Goal: Task Accomplishment & Management: Manage account settings

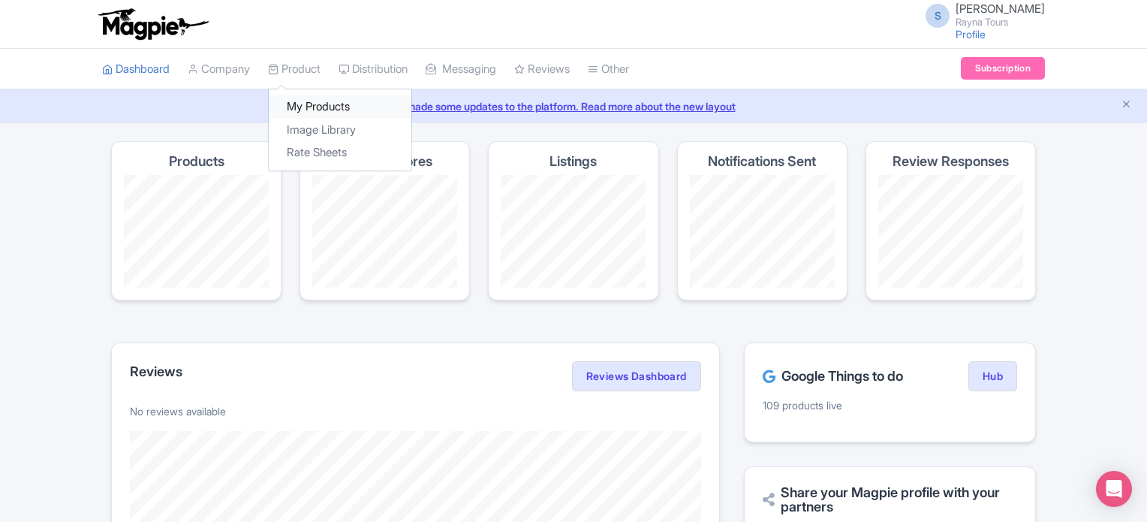
click at [307, 104] on link "My Products" at bounding box center [340, 106] width 143 height 23
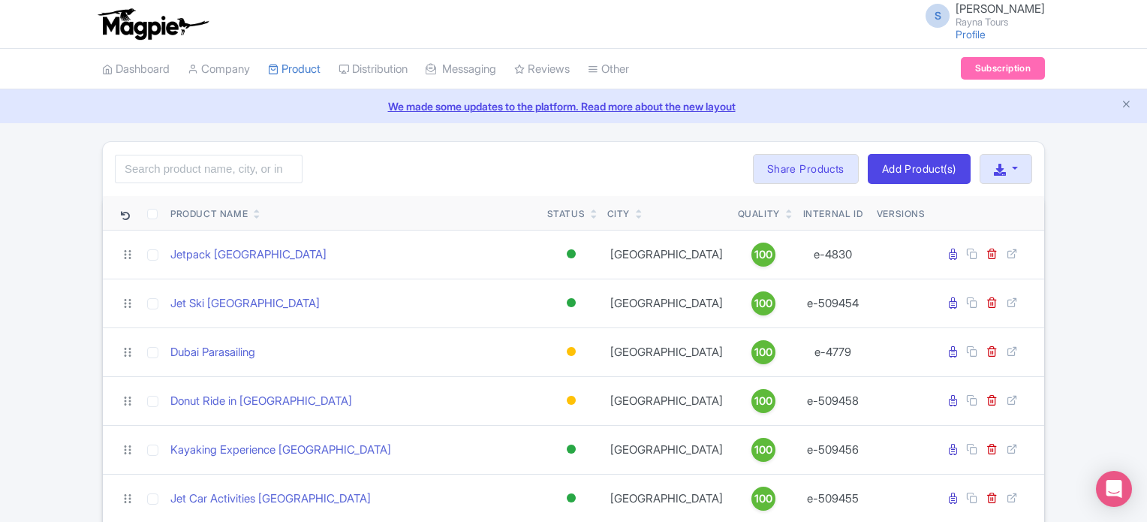
click at [1027, 14] on span "[PERSON_NAME]" at bounding box center [999, 9] width 89 height 14
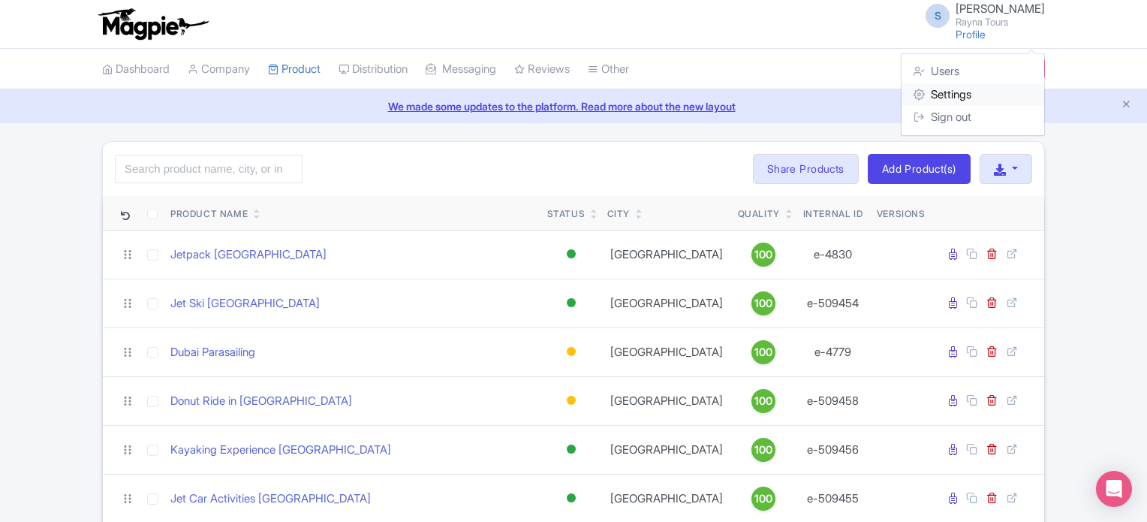
click at [976, 97] on link "Settings" at bounding box center [972, 94] width 143 height 23
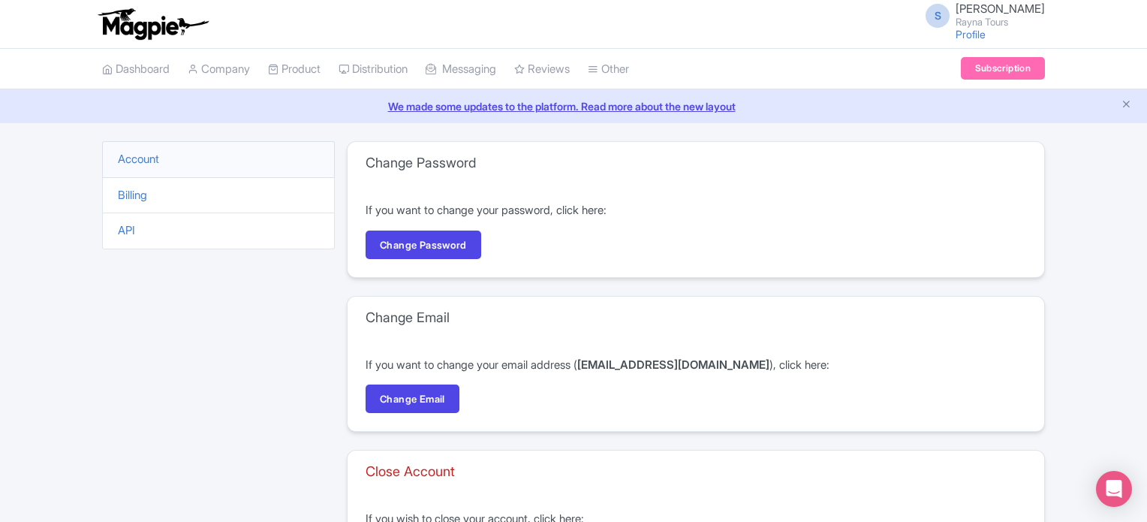
click at [554, 214] on p "If you want to change your password, click here:" at bounding box center [695, 210] width 660 height 17
click at [119, 188] on link "Billing" at bounding box center [132, 195] width 29 height 14
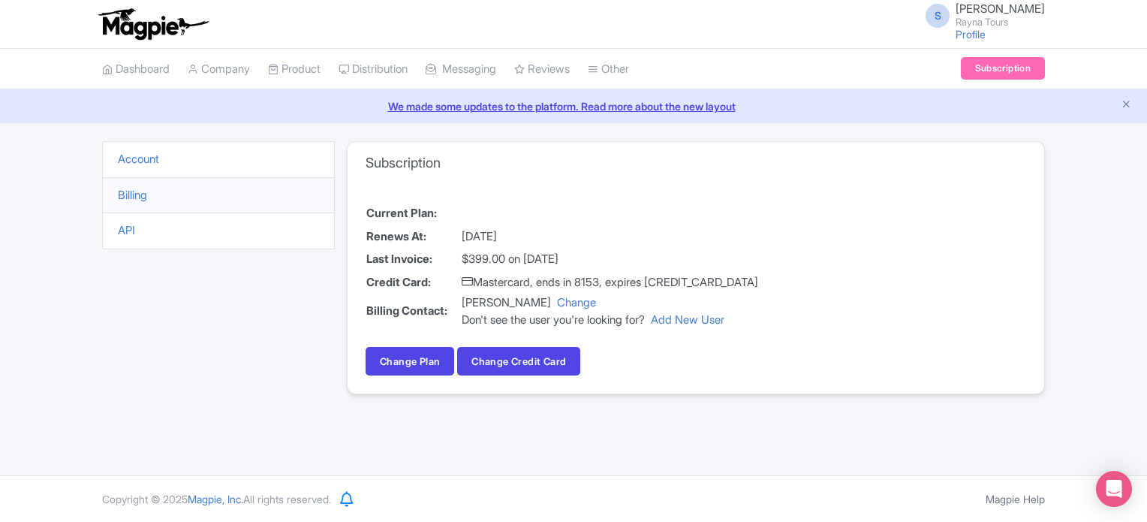
click at [656, 281] on td "Mastercard, ends in 8153, expires [CREDIT_CARD_DATA]" at bounding box center [610, 282] width 298 height 23
click at [656, 281] on td "Mastercard, ends in 8153, expires 08/27" at bounding box center [610, 282] width 298 height 23
click at [921, 282] on div "Current Plan: Renews At: October 21, 2025 Last Invoice: $399.00 on September 21…" at bounding box center [695, 288] width 696 height 209
click at [421, 367] on link "Change Plan" at bounding box center [409, 361] width 89 height 29
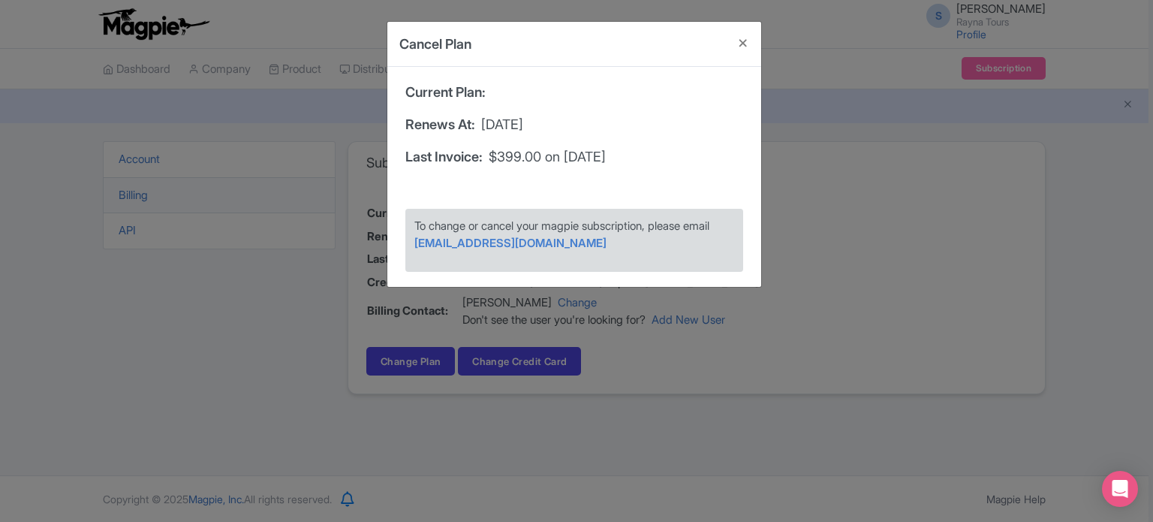
click at [681, 227] on span "To change or cancel your magpie subscription, please email" at bounding box center [561, 225] width 295 height 14
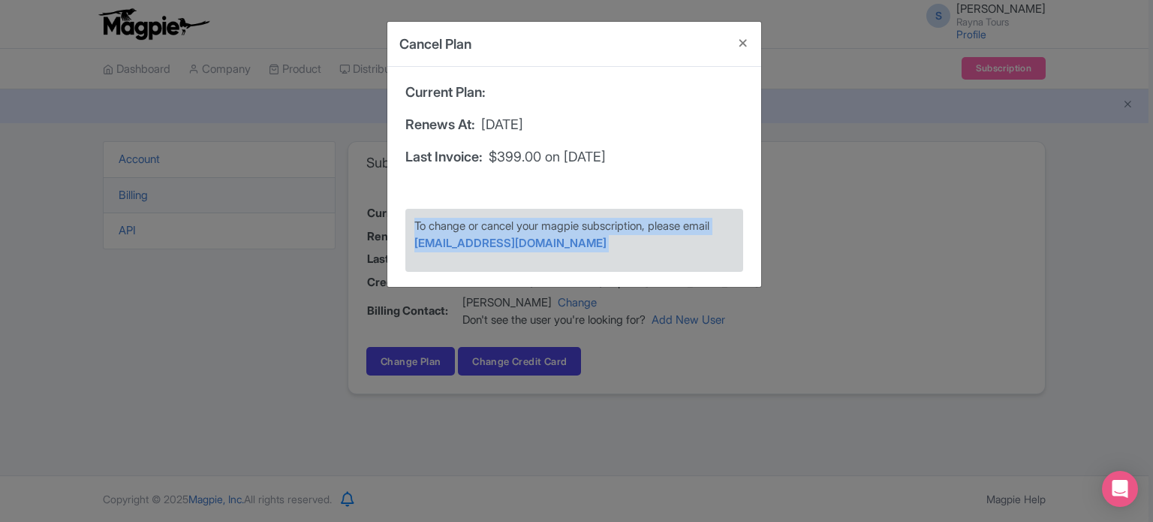
click at [681, 227] on span "To change or cancel your magpie subscription, please email" at bounding box center [561, 225] width 295 height 14
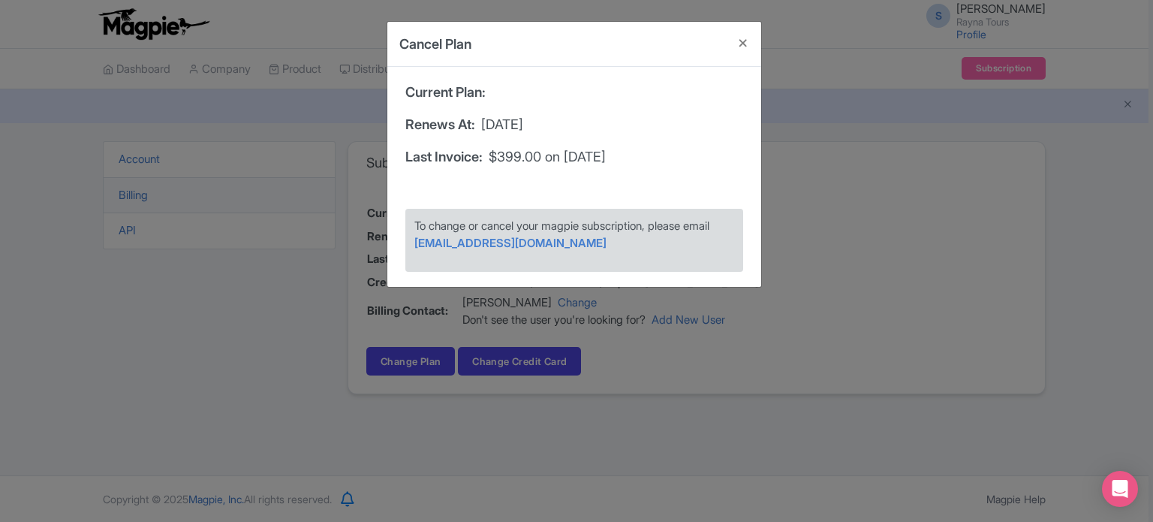
click at [606, 158] on span "$399.00 on September 21, 2025" at bounding box center [547, 156] width 117 height 20
click at [650, 176] on div "Last Invoice: $399.00 on September 21, 2025" at bounding box center [574, 162] width 338 height 32
click at [743, 40] on button "Close" at bounding box center [743, 43] width 36 height 43
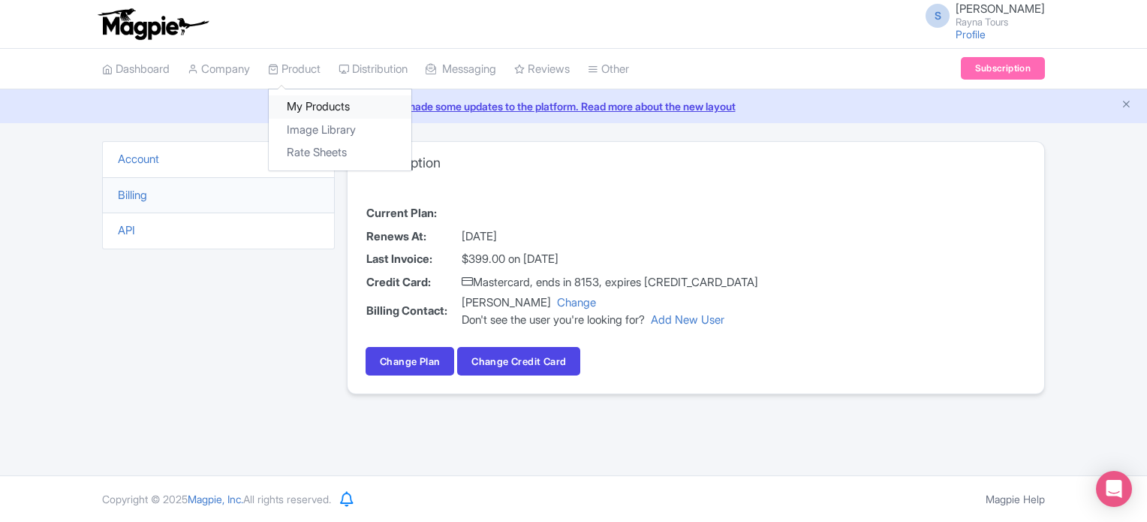
click at [302, 101] on link "My Products" at bounding box center [340, 106] width 143 height 23
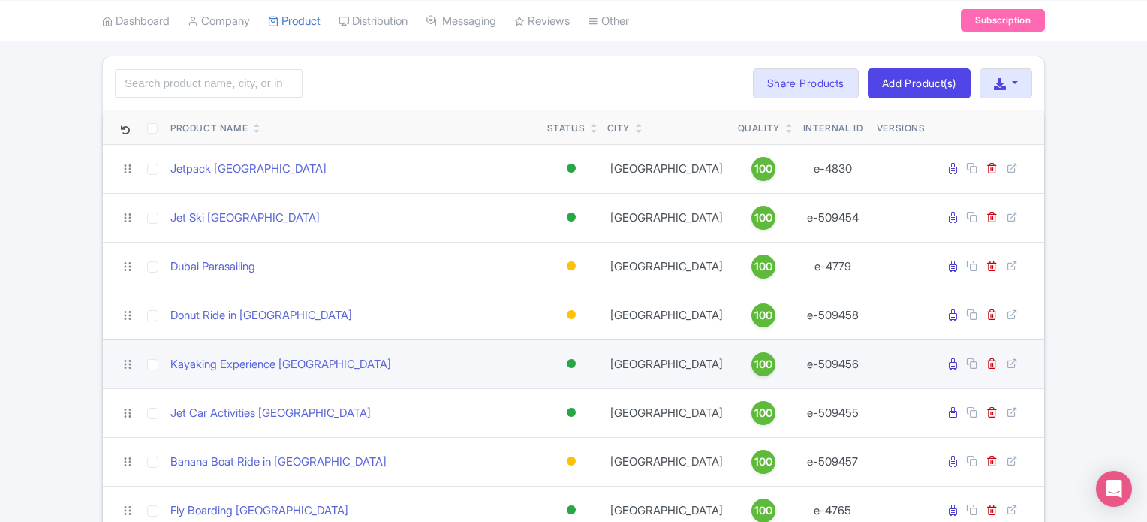
scroll to position [150, 0]
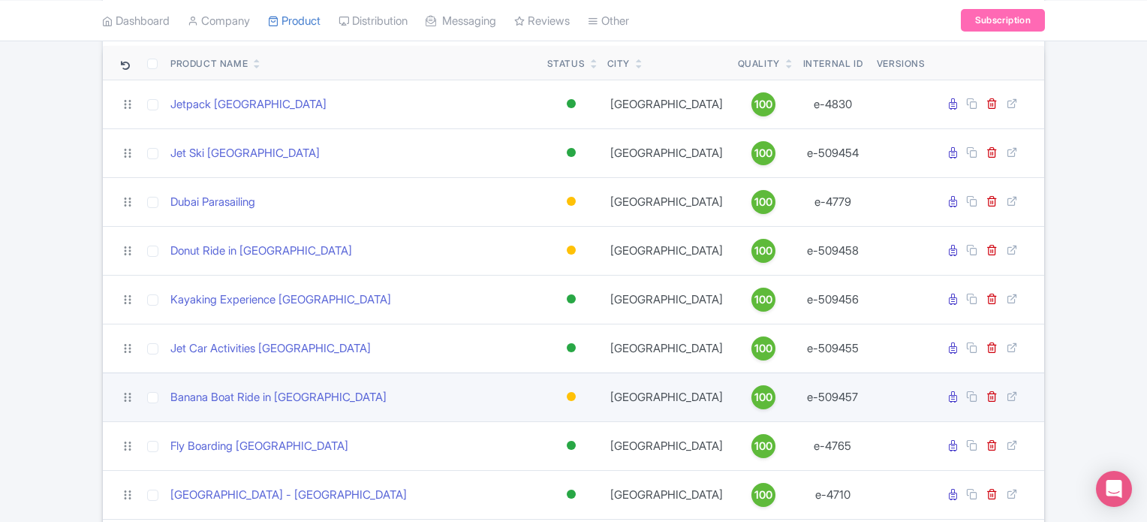
click at [571, 392] on div at bounding box center [571, 396] width 9 height 9
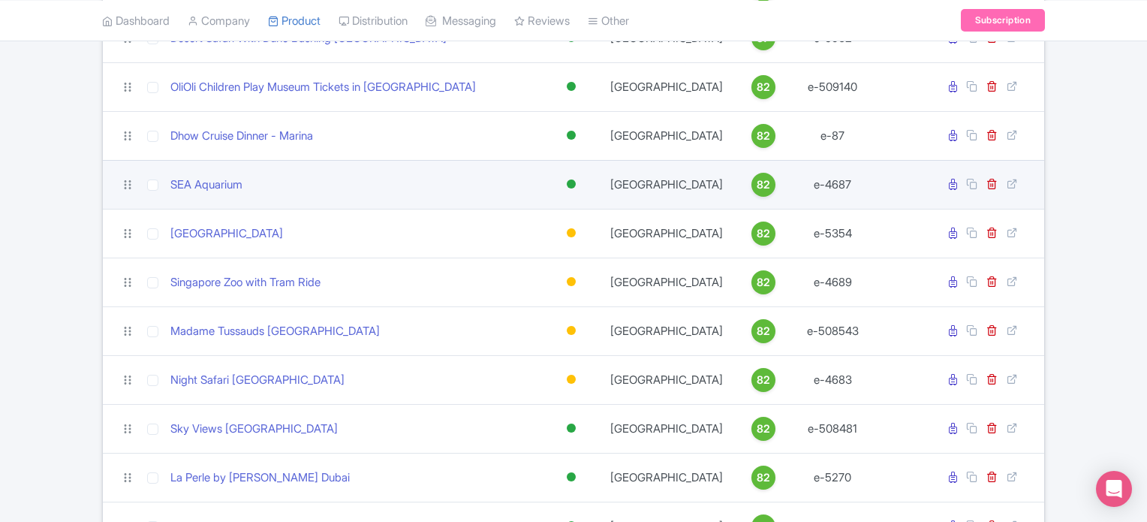
scroll to position [3535, 0]
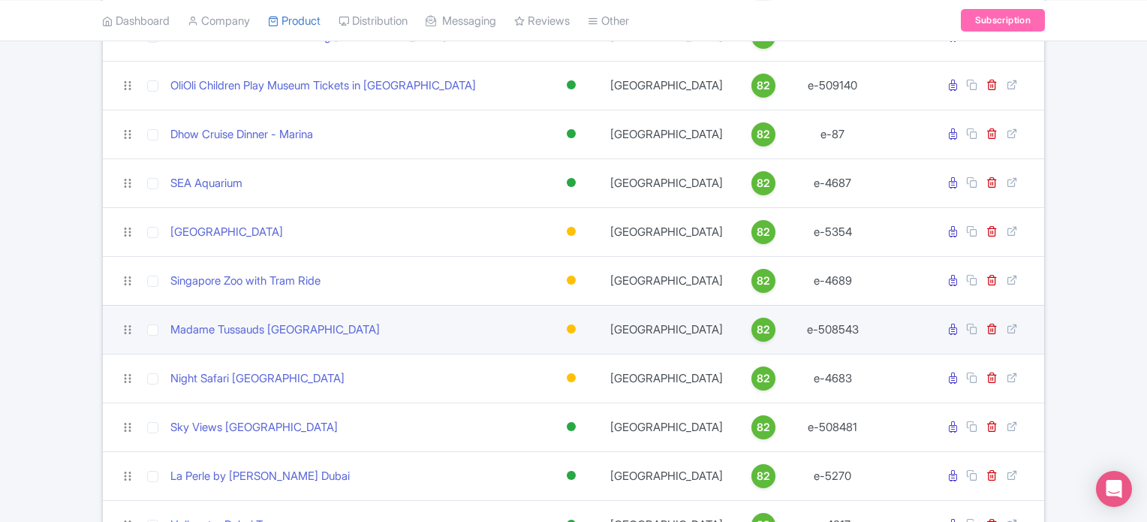
click at [571, 332] on div at bounding box center [571, 329] width 15 height 22
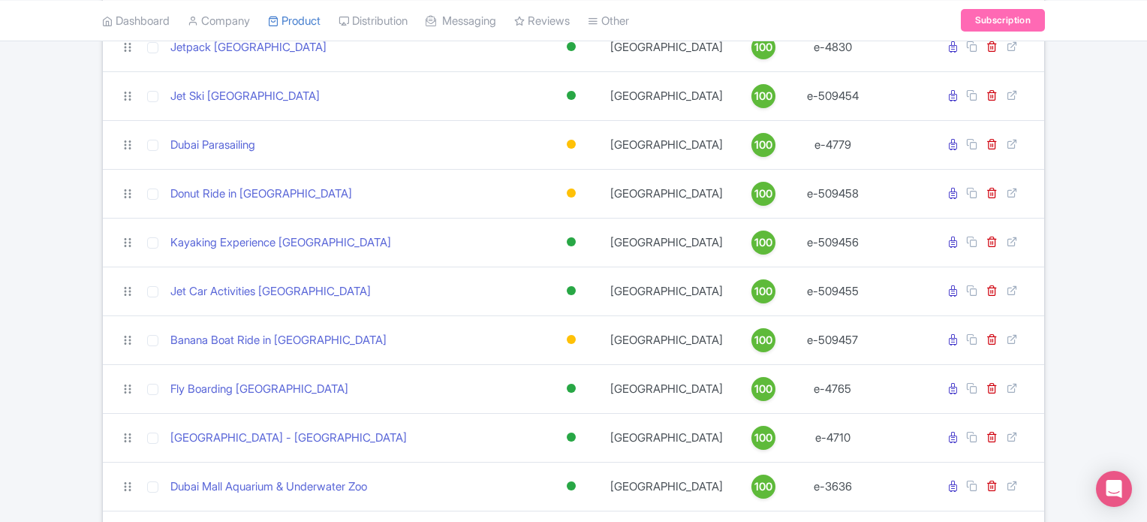
scroll to position [0, 0]
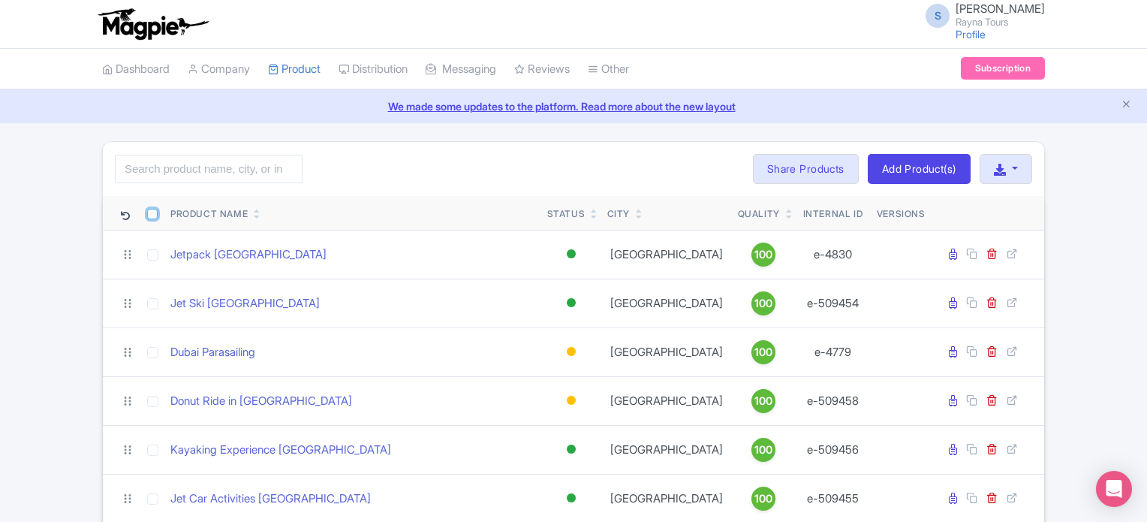
click at [153, 210] on input "checkbox" at bounding box center [152, 214] width 11 height 11
checkbox input "true"
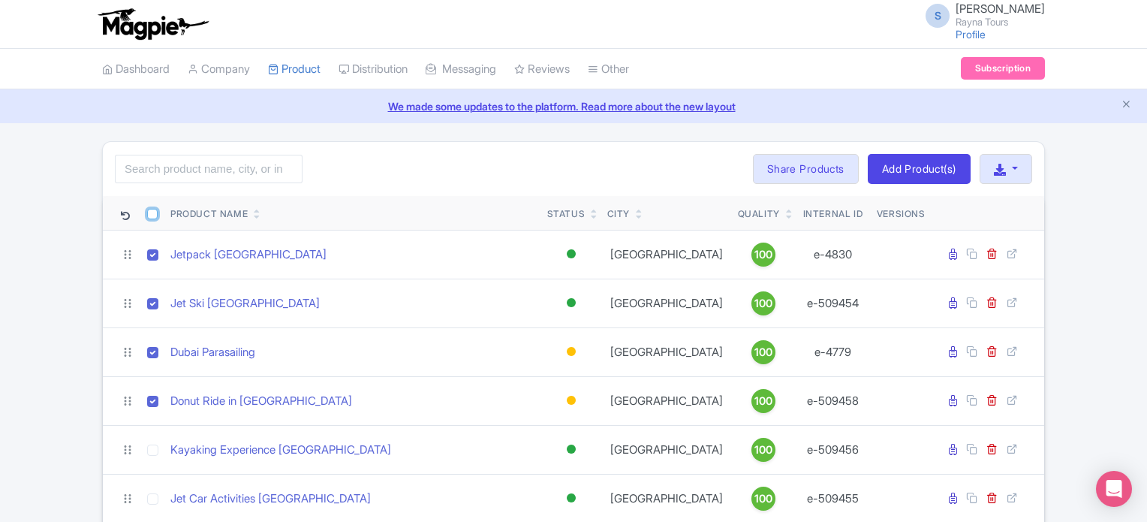
checkbox input "true"
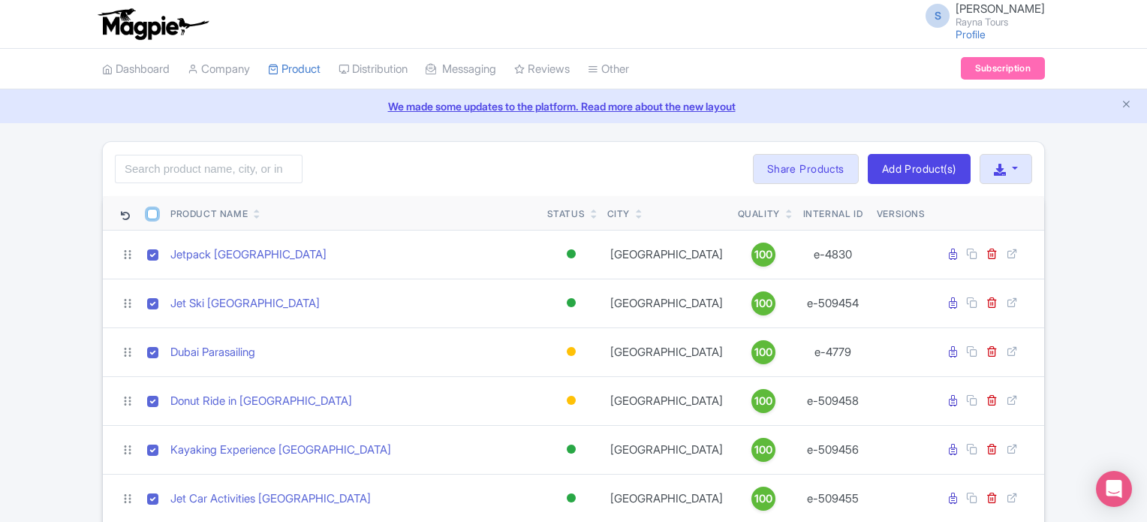
checkbox input "true"
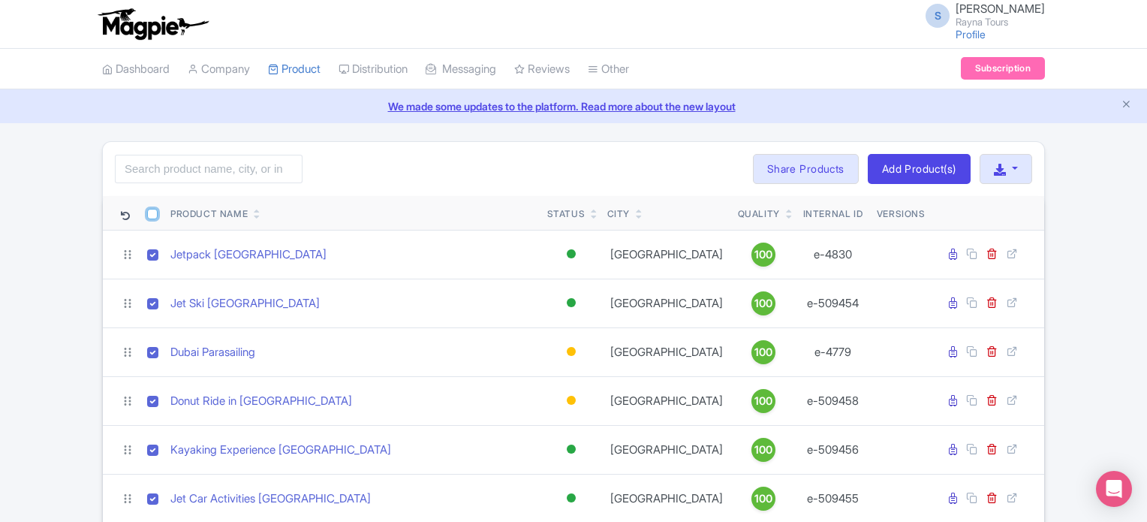
checkbox input "true"
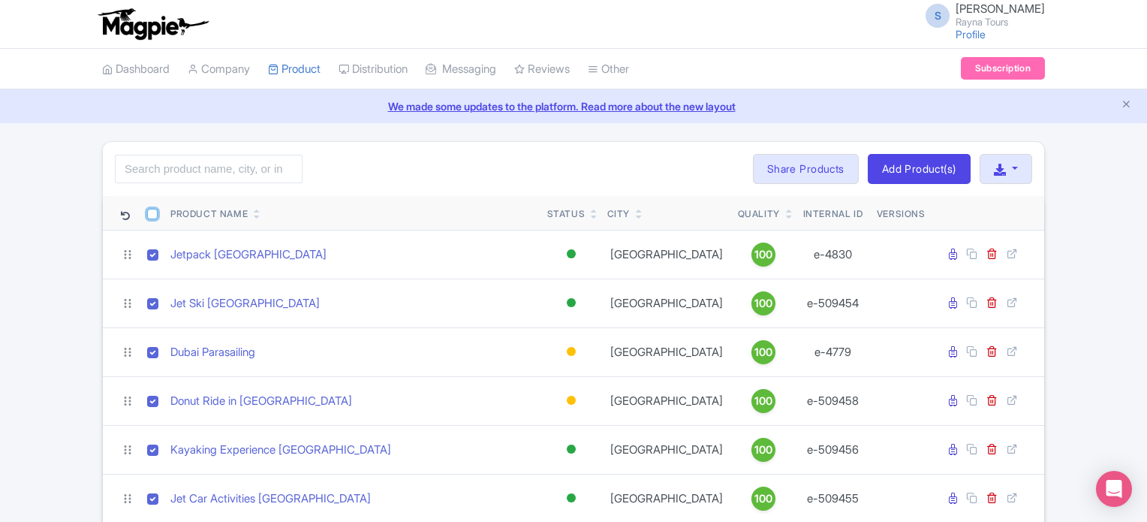
checkbox input "true"
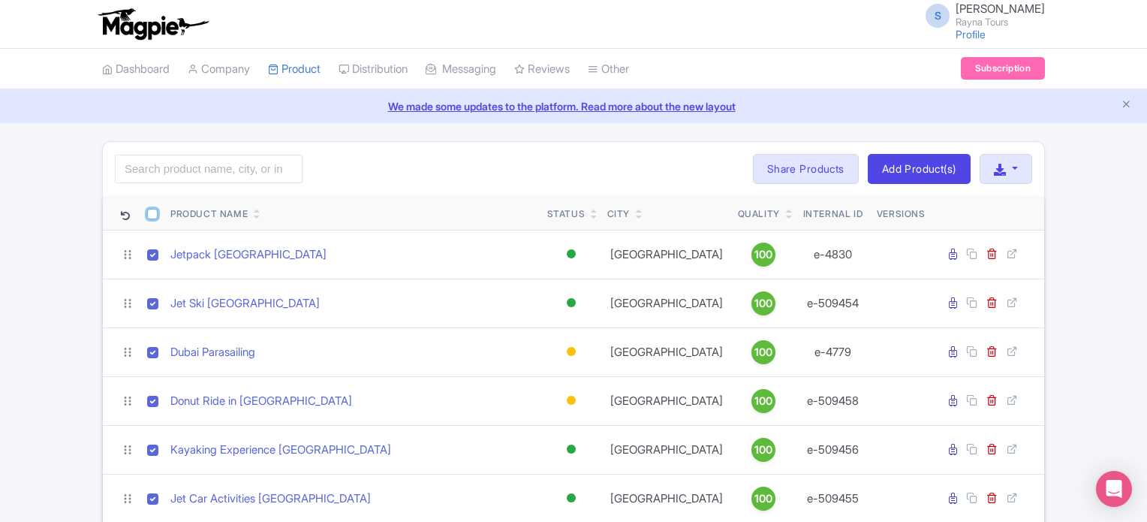
checkbox input "true"
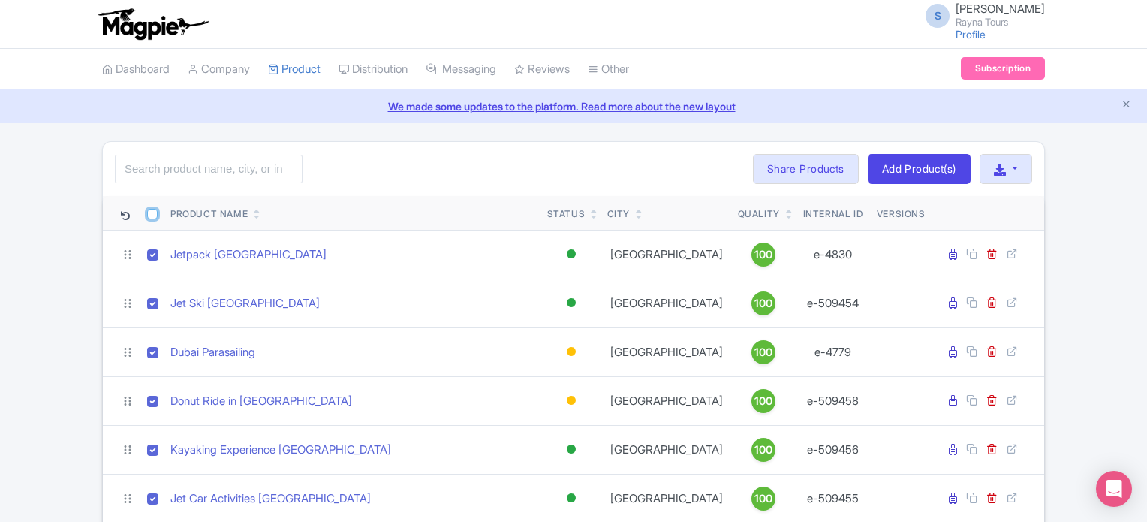
checkbox input "true"
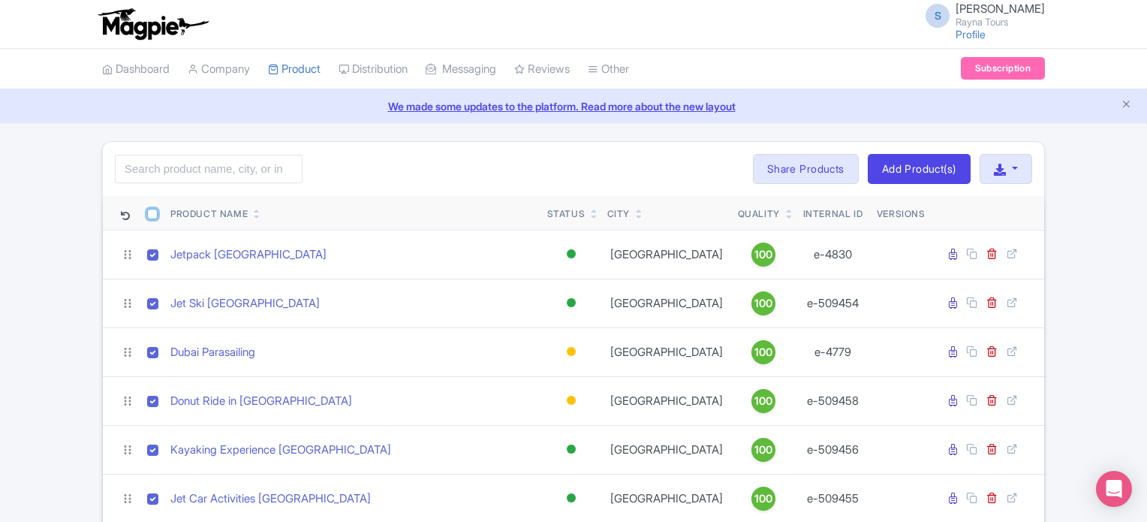
checkbox input "true"
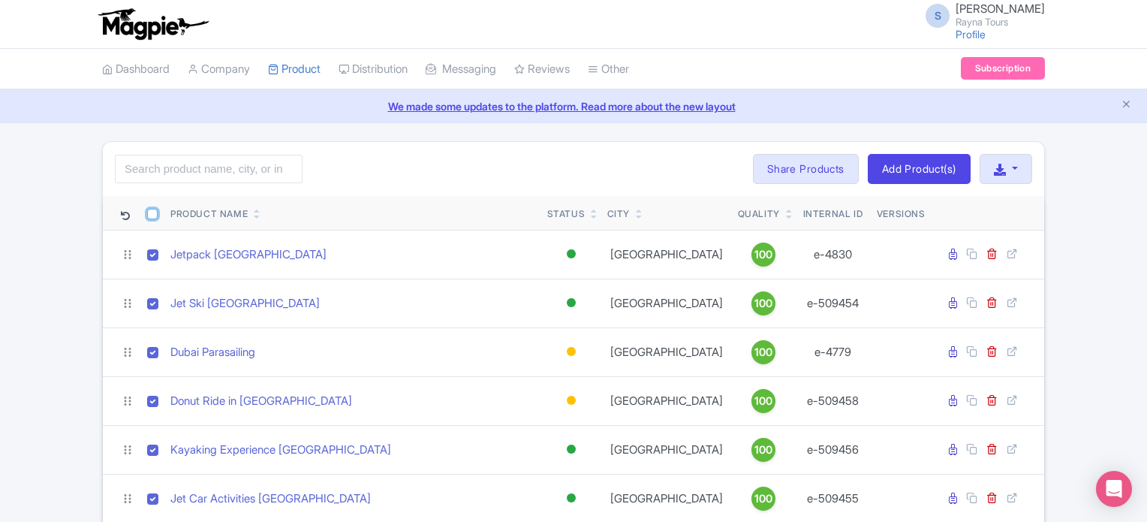
checkbox input "true"
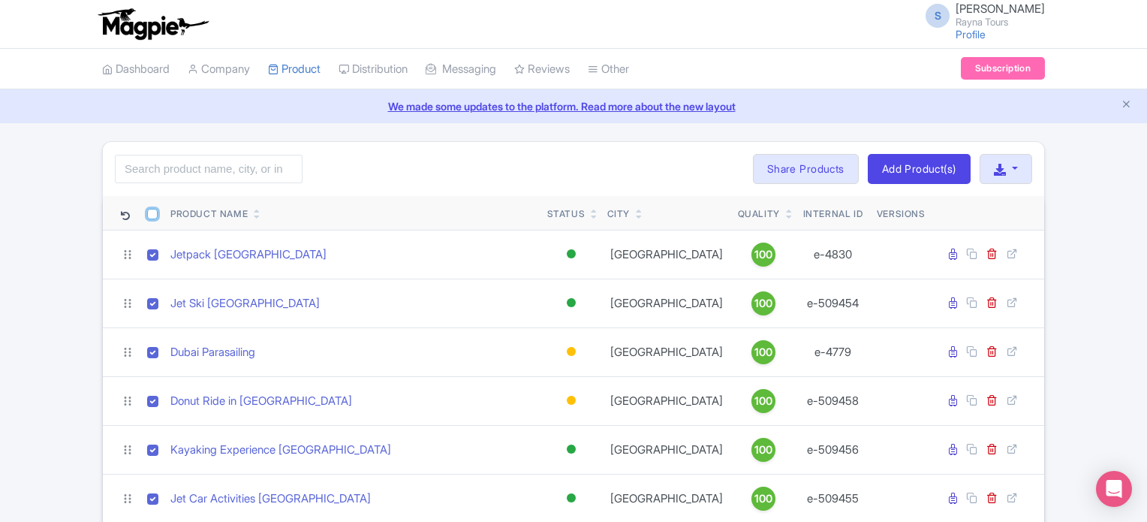
checkbox input "true"
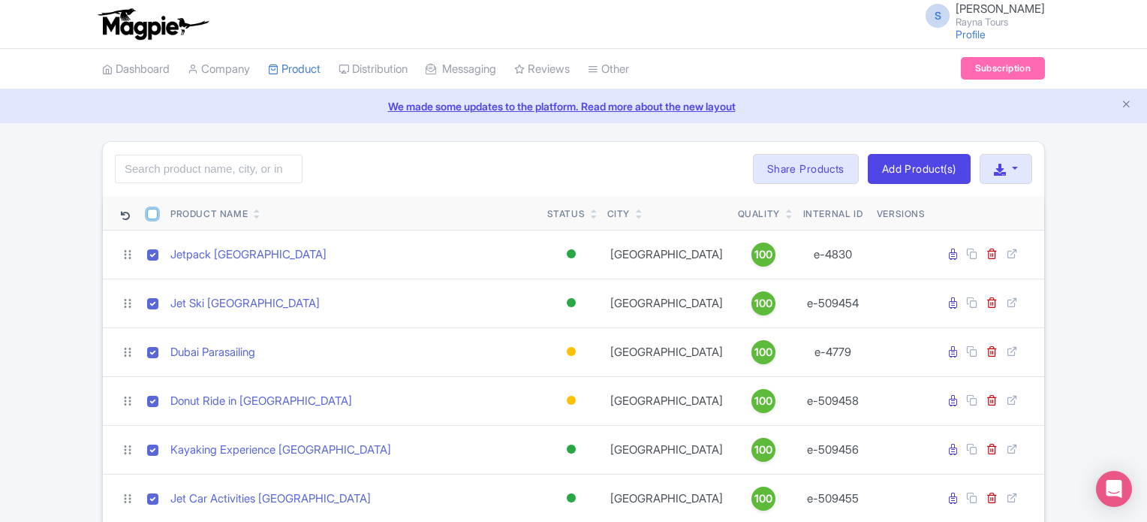
checkbox input "true"
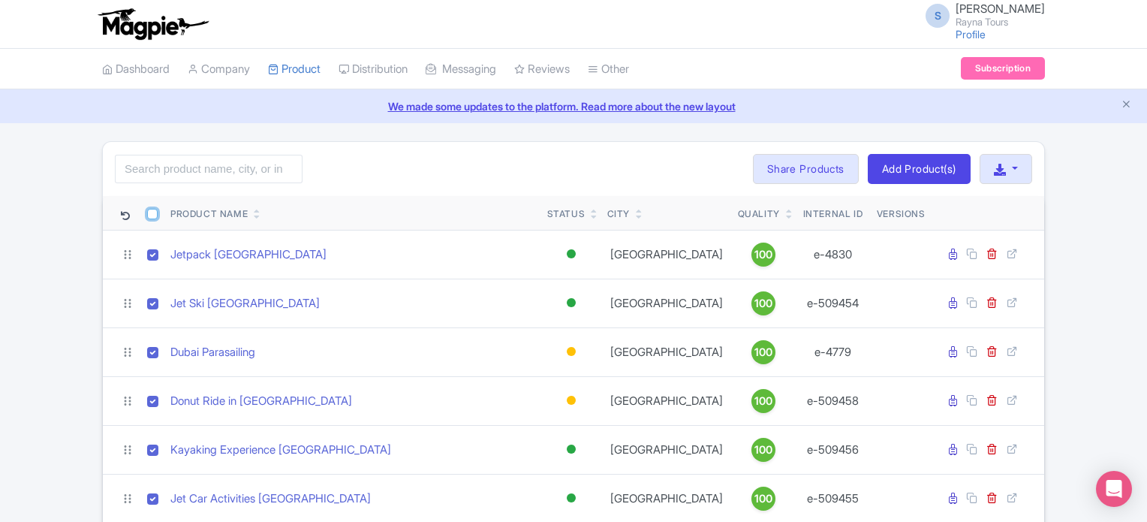
checkbox input "true"
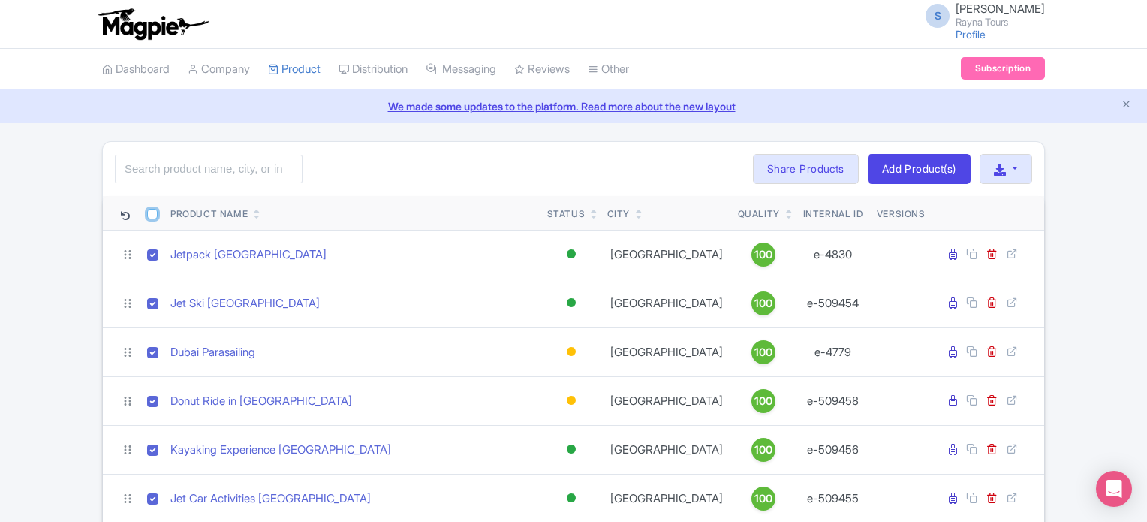
checkbox input "true"
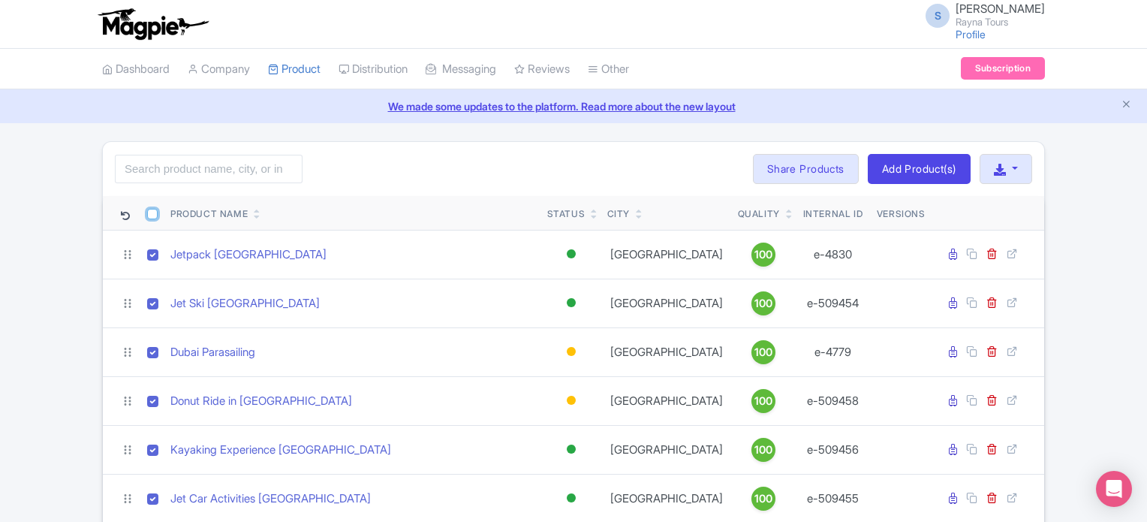
checkbox input "true"
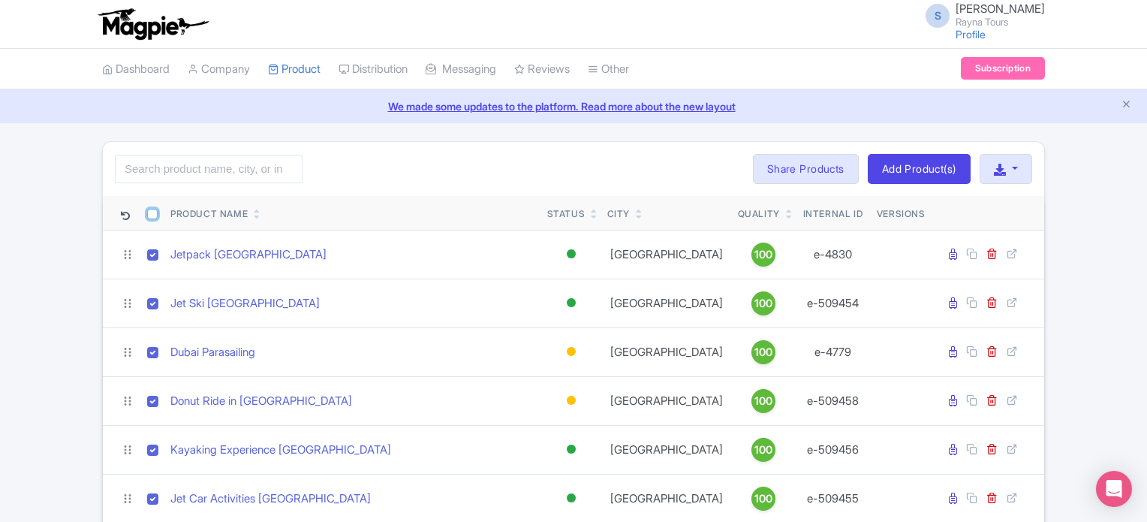
checkbox input "true"
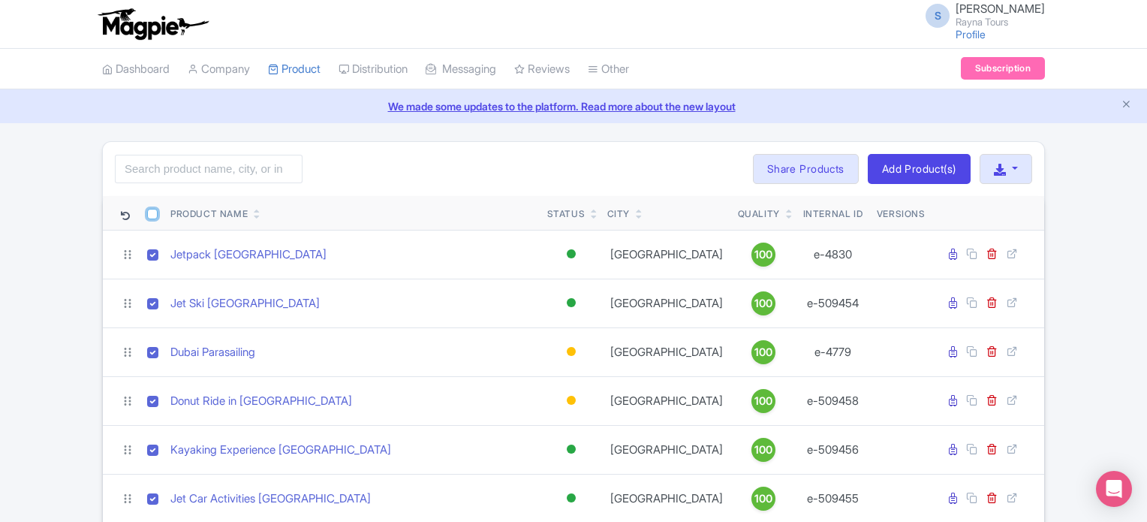
checkbox input "true"
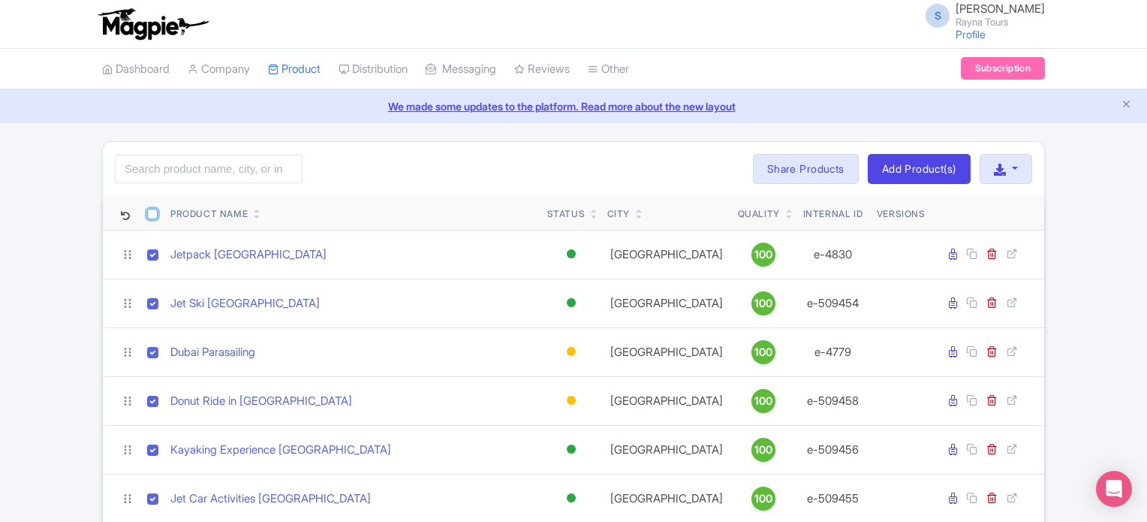
checkbox input "true"
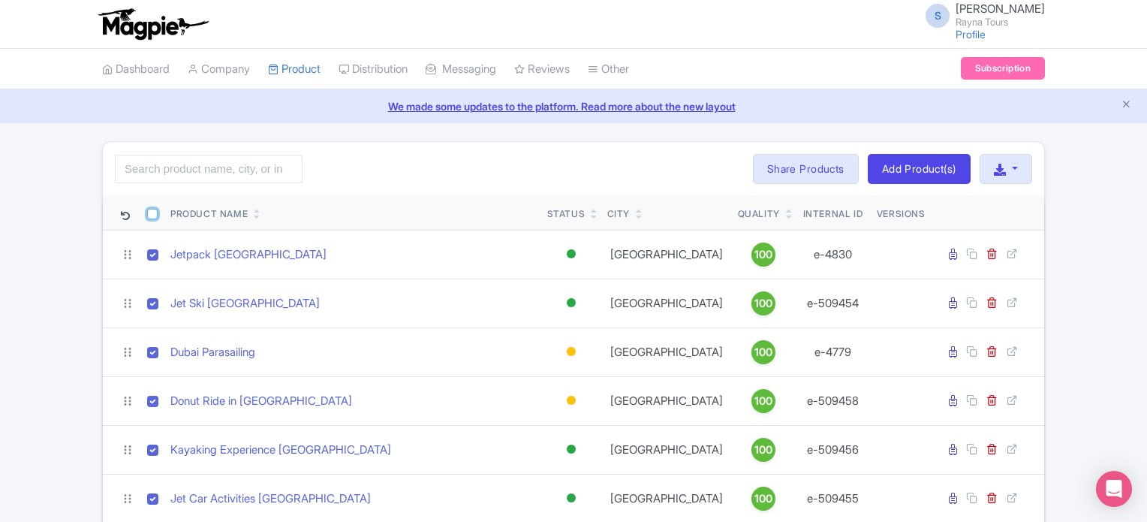
checkbox input "true"
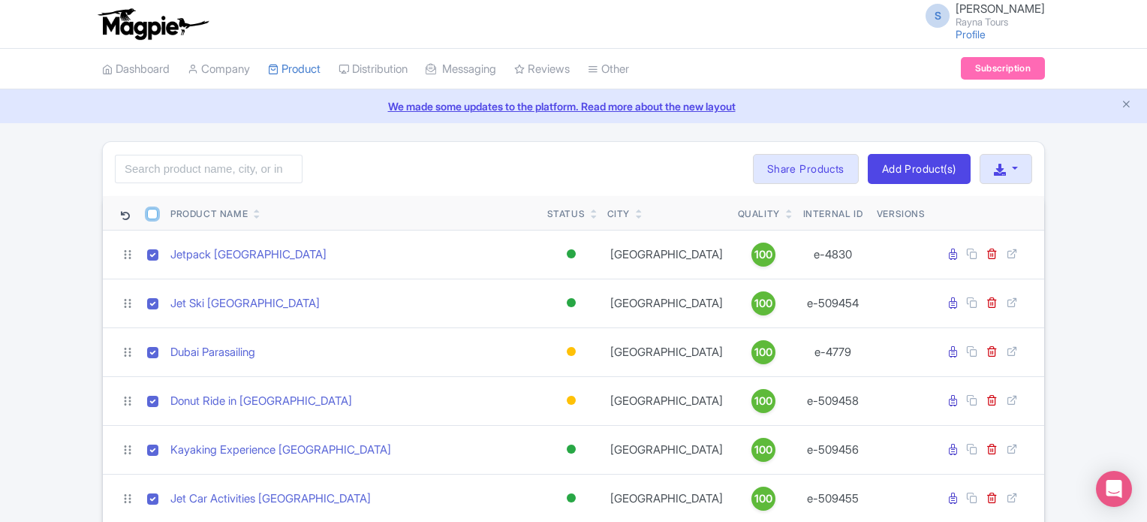
checkbox input "true"
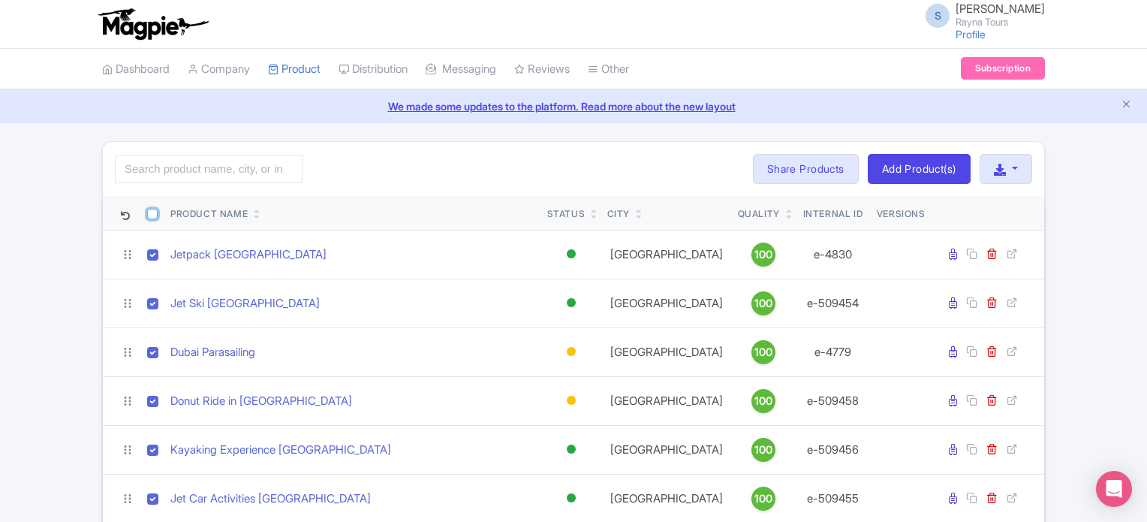
checkbox input "true"
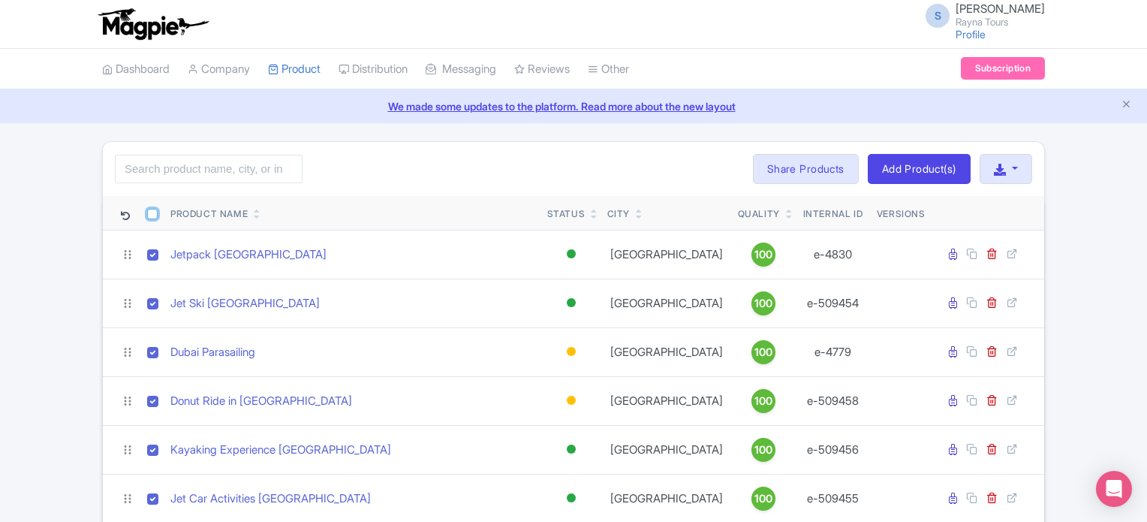
checkbox input "true"
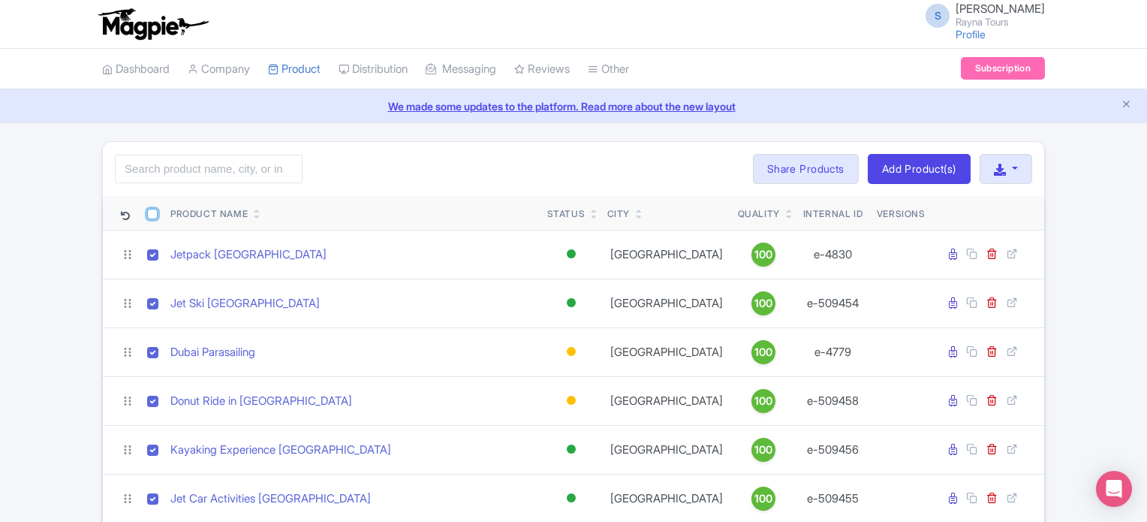
checkbox input "true"
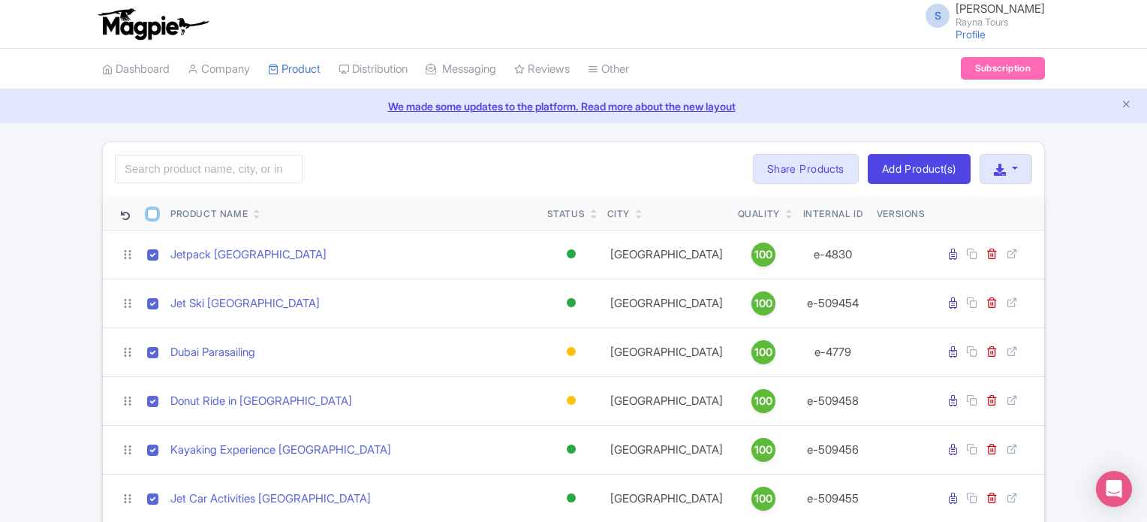
checkbox input "true"
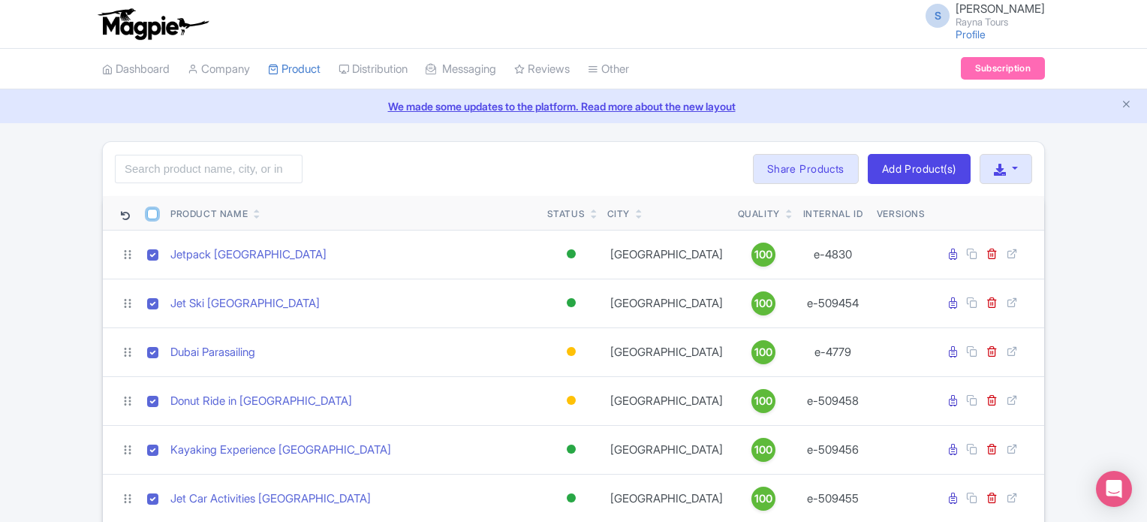
checkbox input "true"
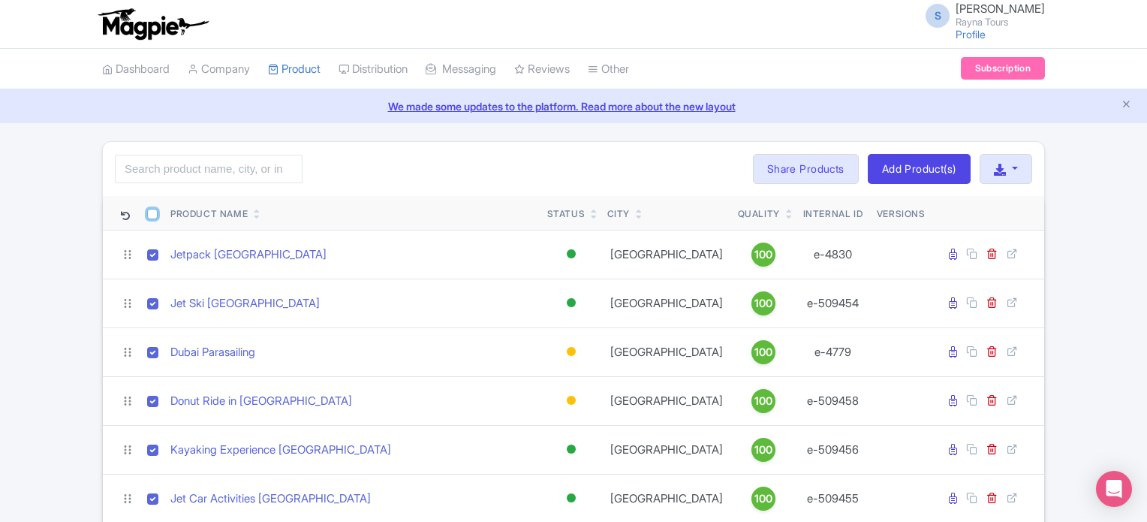
checkbox input "true"
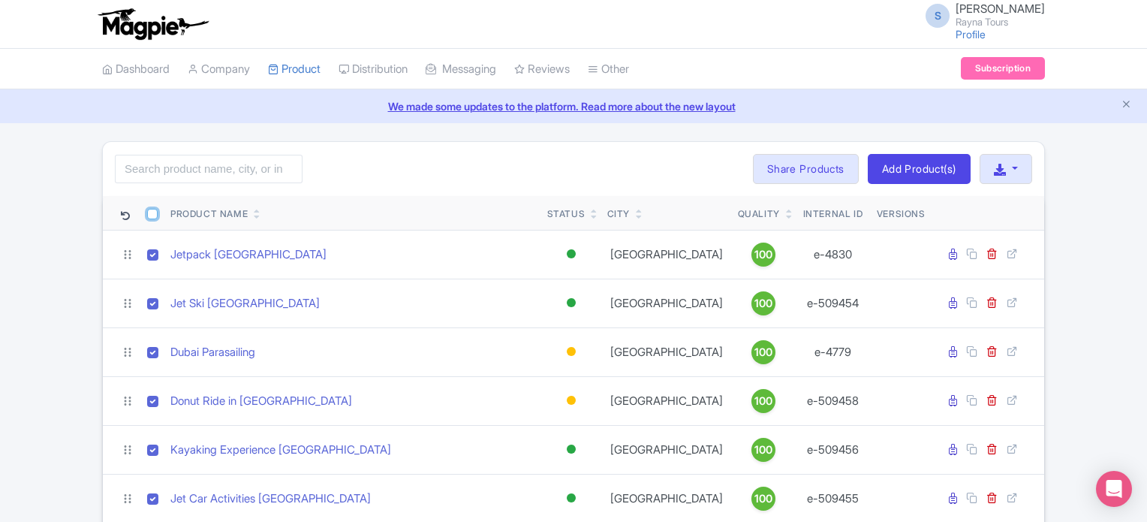
checkbox input "true"
click at [1000, 169] on icon "button" at bounding box center [1000, 170] width 12 height 12
click at [1048, 200] on link "Download Product List" at bounding box center [1054, 203] width 148 height 23
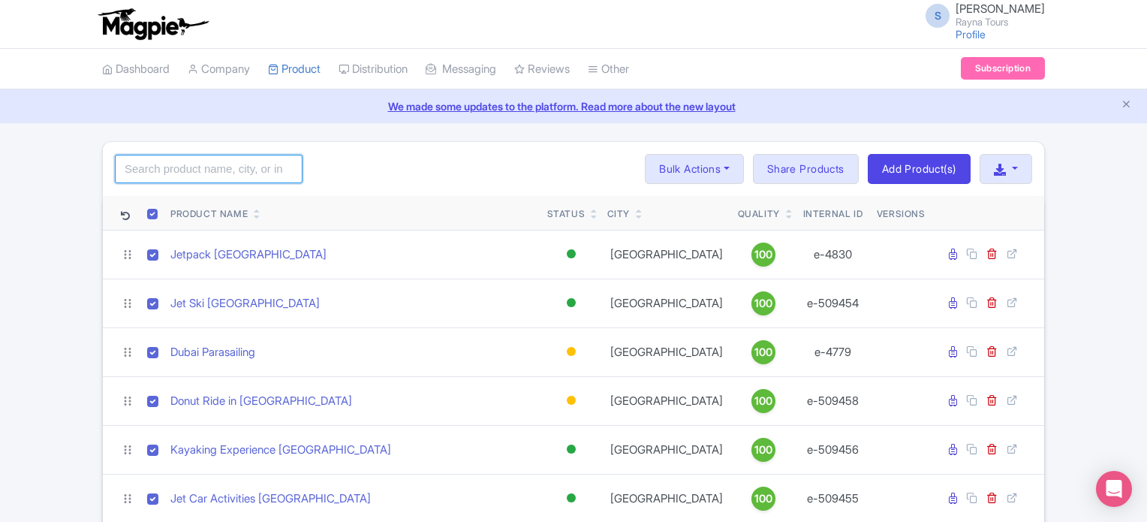
click at [262, 169] on input "search" at bounding box center [209, 169] width 188 height 29
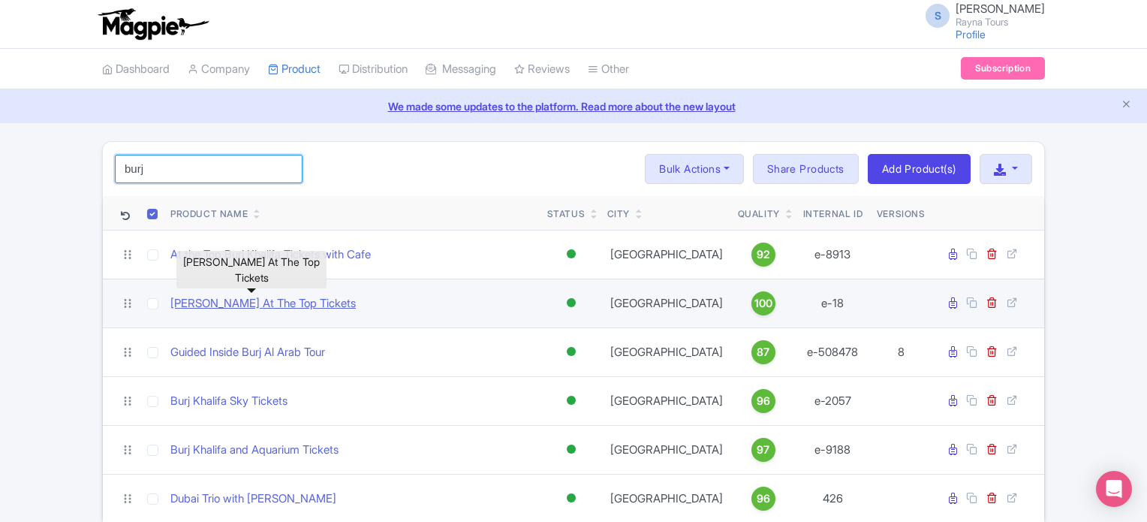
type input "burj"
click at [281, 305] on link "[PERSON_NAME] At The Top Tickets" at bounding box center [262, 303] width 185 height 17
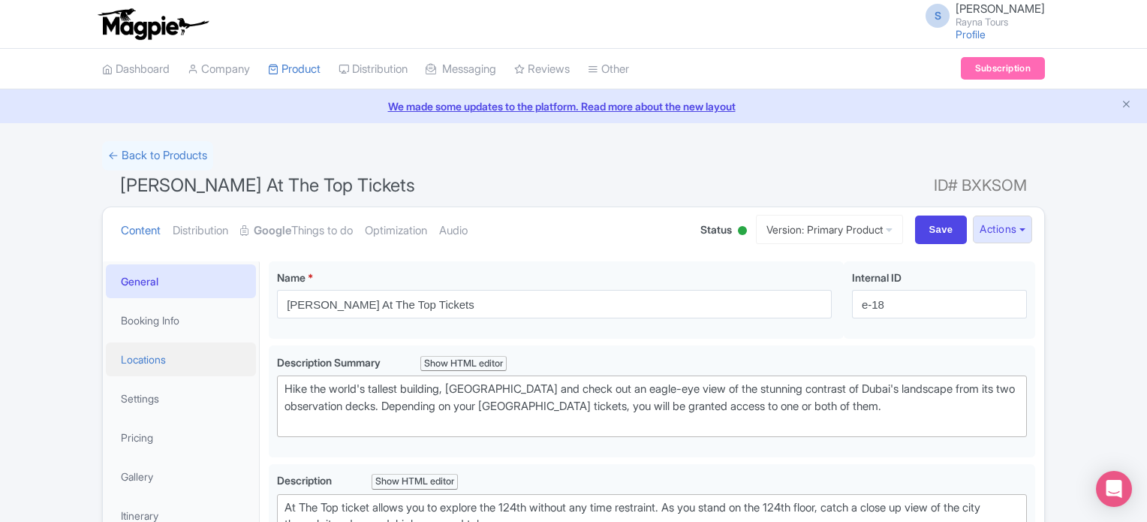
click at [149, 367] on link "Locations" at bounding box center [181, 359] width 150 height 34
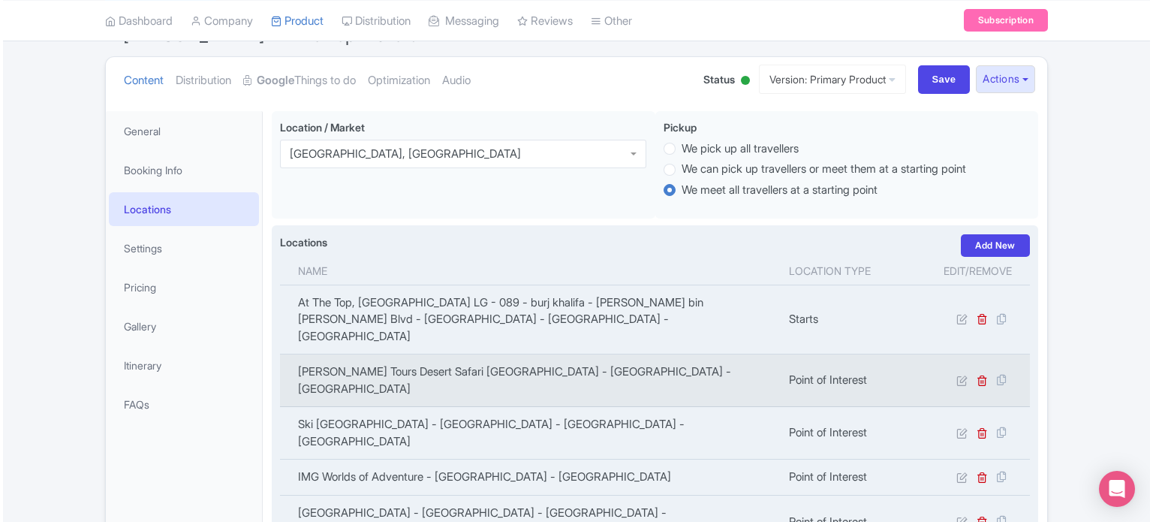
scroll to position [225, 0]
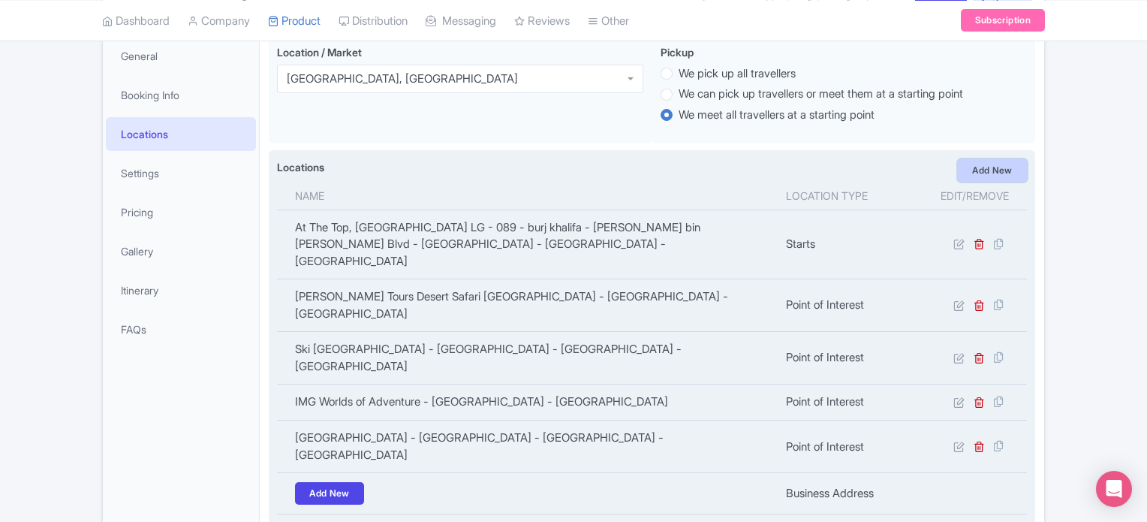
click at [1000, 166] on link "Add New" at bounding box center [992, 170] width 69 height 23
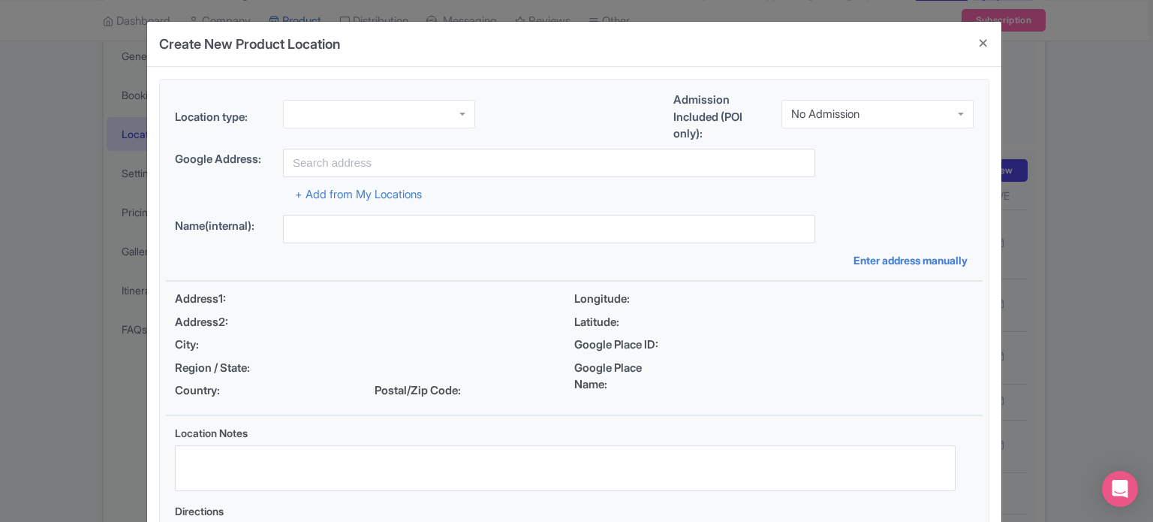
click at [411, 104] on div at bounding box center [379, 114] width 192 height 29
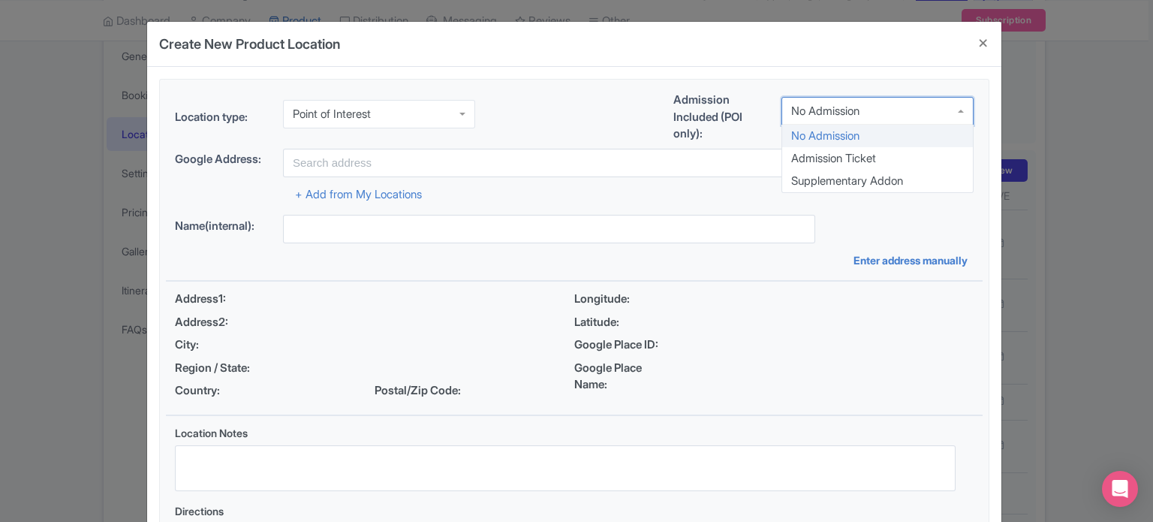
click at [851, 103] on div "No Admission" at bounding box center [877, 111] width 192 height 29
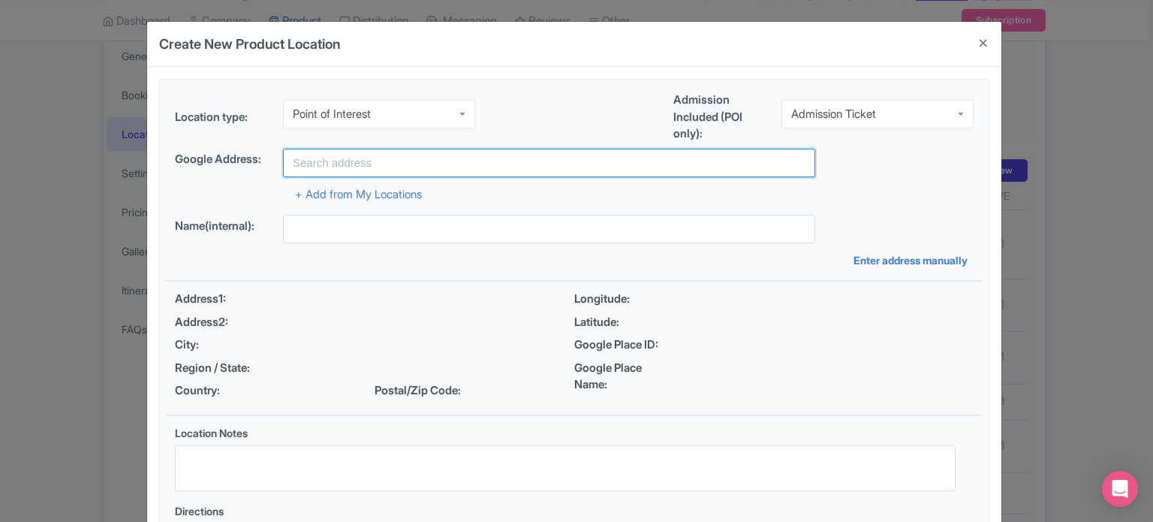
click at [450, 173] on input "text" at bounding box center [549, 163] width 532 height 29
paste input "1 [PERSON_NAME] bin [PERSON_NAME] Blvd - [GEOGRAPHIC_DATA] - [GEOGRAPHIC_DATA] …"
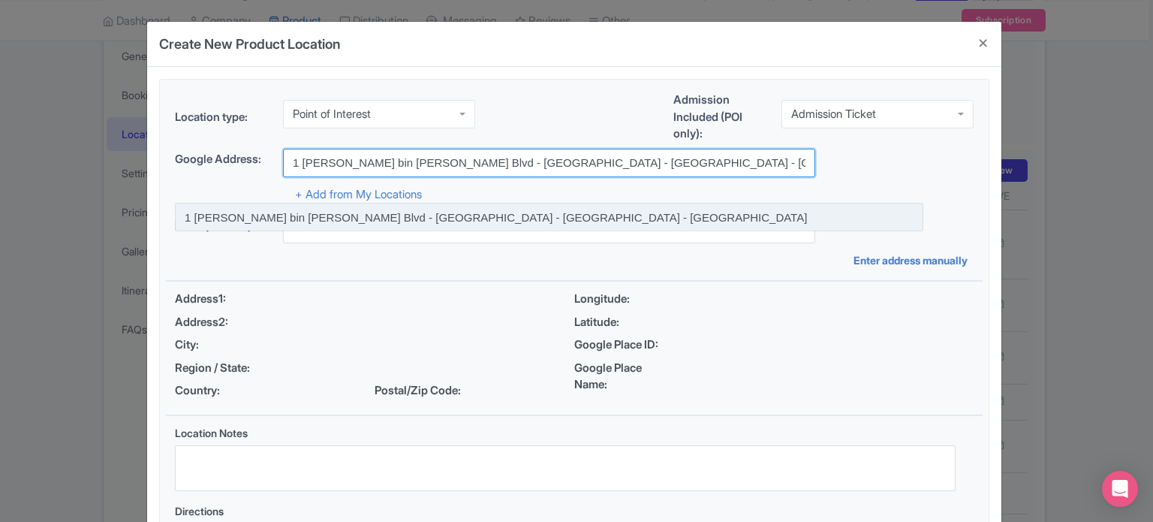
type input "1 [PERSON_NAME] bin [PERSON_NAME] Blvd - [GEOGRAPHIC_DATA] - [GEOGRAPHIC_DATA] …"
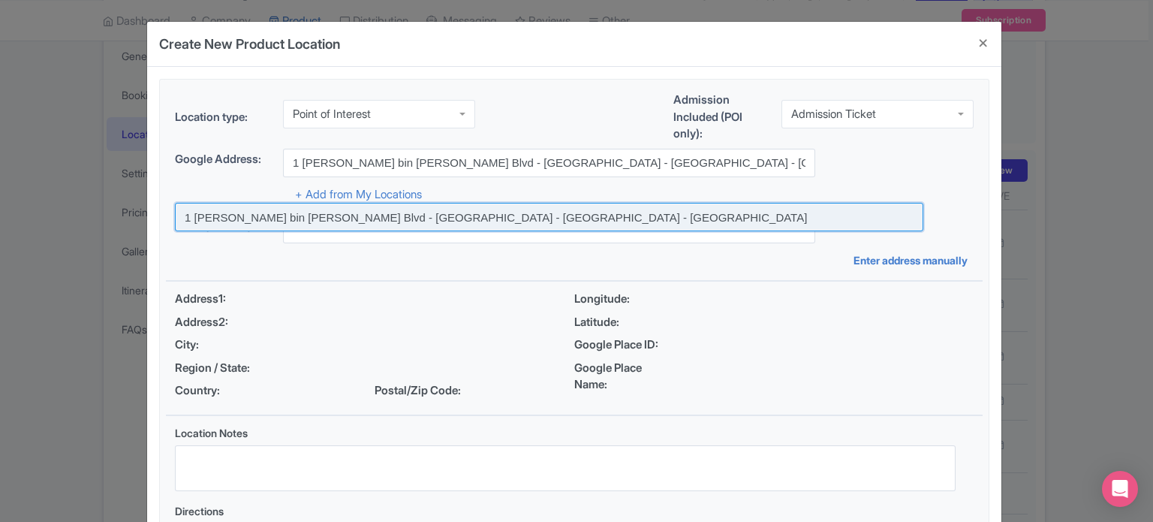
click at [429, 212] on input at bounding box center [549, 217] width 748 height 29
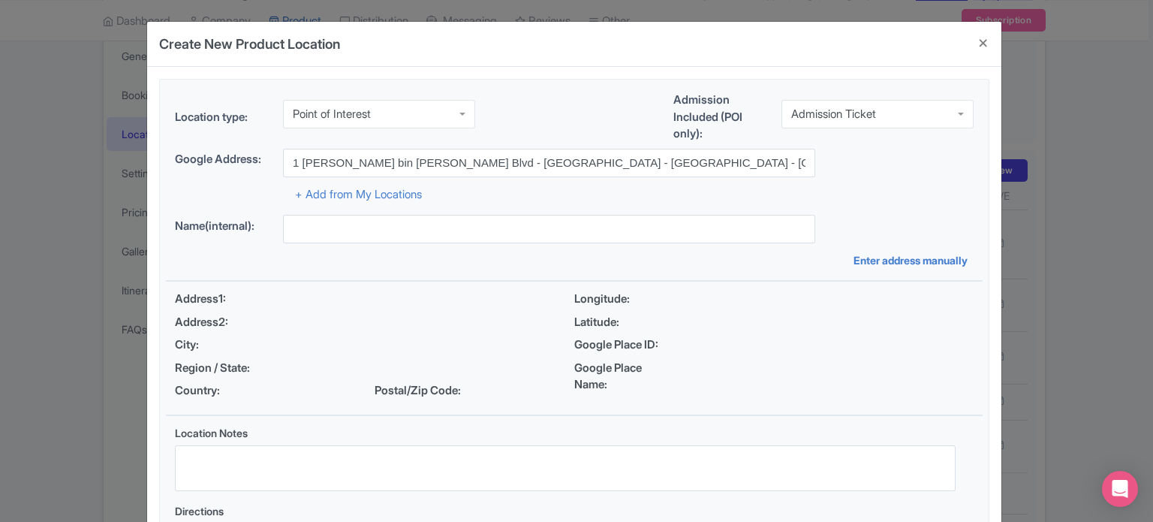
type input "1 [PERSON_NAME] bin [PERSON_NAME] Blvd - [GEOGRAPHIC_DATA] - [GEOGRAPHIC_DATA] …"
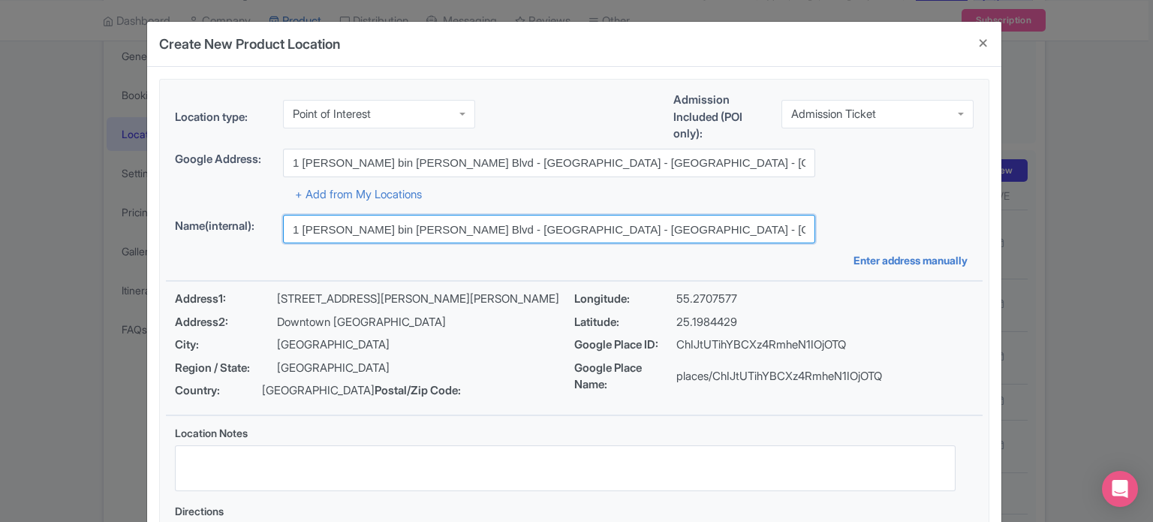
click at [446, 227] on input "1 [PERSON_NAME] bin [PERSON_NAME] Blvd - [GEOGRAPHIC_DATA] - [GEOGRAPHIC_DATA] …" at bounding box center [549, 229] width 532 height 29
click at [447, 227] on input "1 [PERSON_NAME] bin [PERSON_NAME] Blvd - [GEOGRAPHIC_DATA] - [GEOGRAPHIC_DATA] …" at bounding box center [549, 229] width 532 height 29
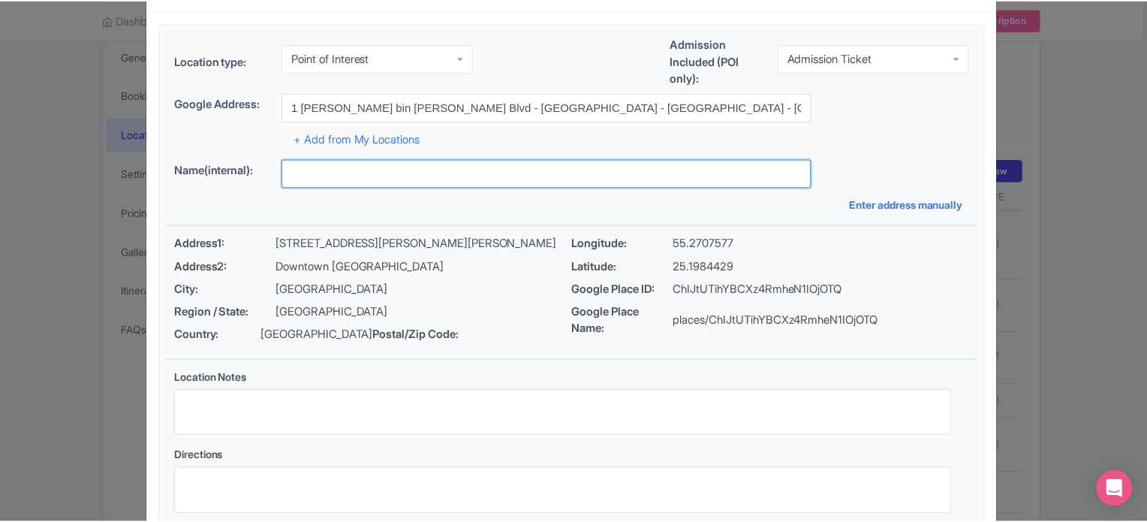
scroll to position [173, 0]
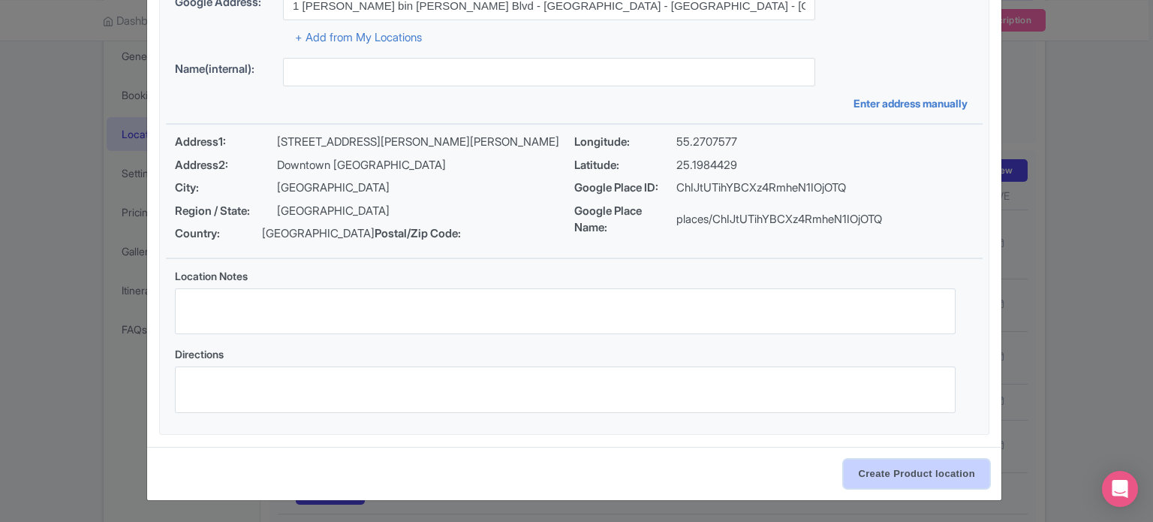
click at [915, 476] on input "Create Product location" at bounding box center [917, 473] width 146 height 29
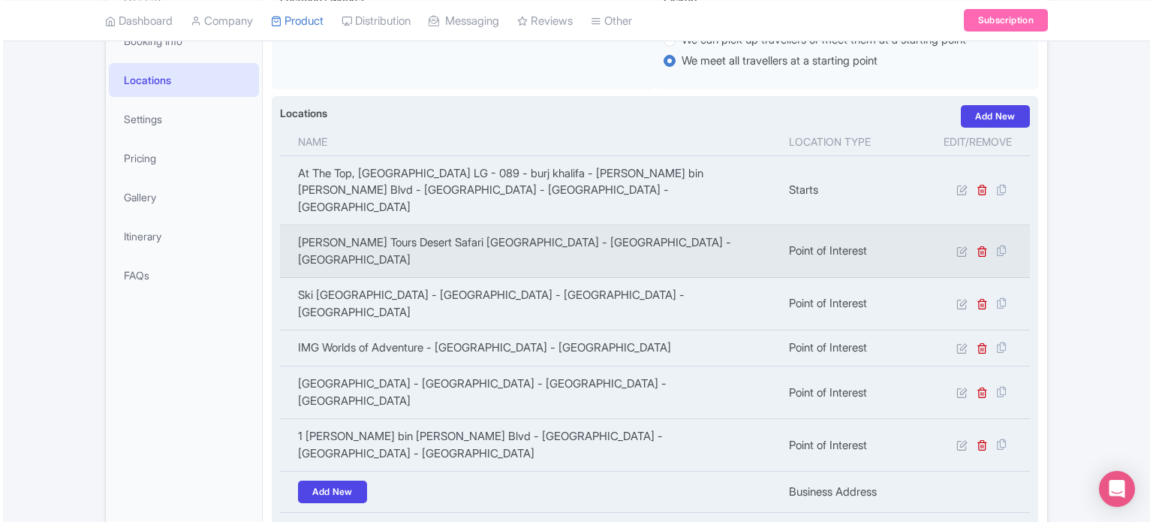
scroll to position [300, 0]
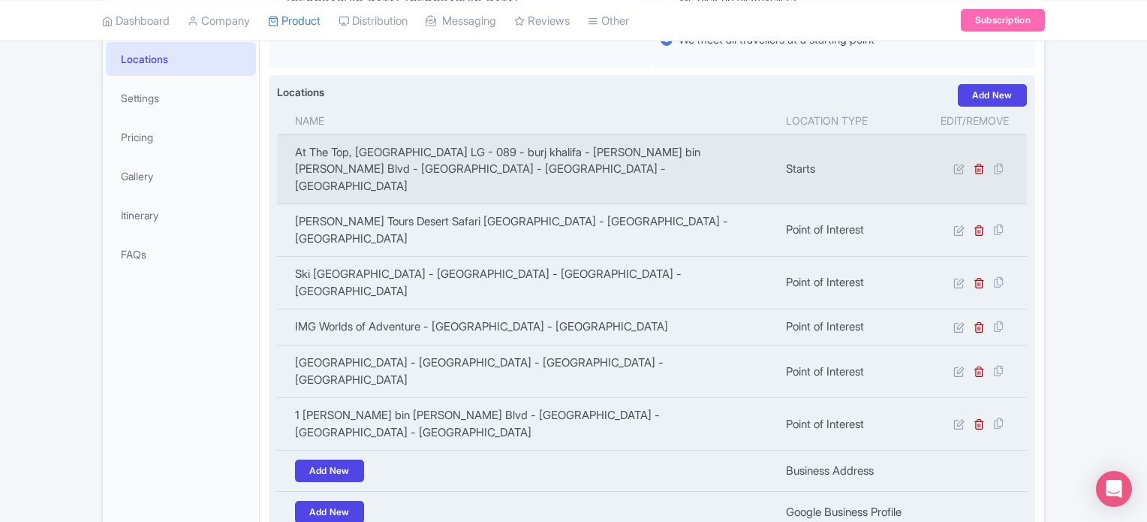
click at [525, 152] on td "At The Top, [GEOGRAPHIC_DATA] LG - 089 - burj khalifa - [PERSON_NAME] bin [PERS…" at bounding box center [527, 169] width 500 height 70
click at [961, 163] on icon at bounding box center [958, 168] width 11 height 11
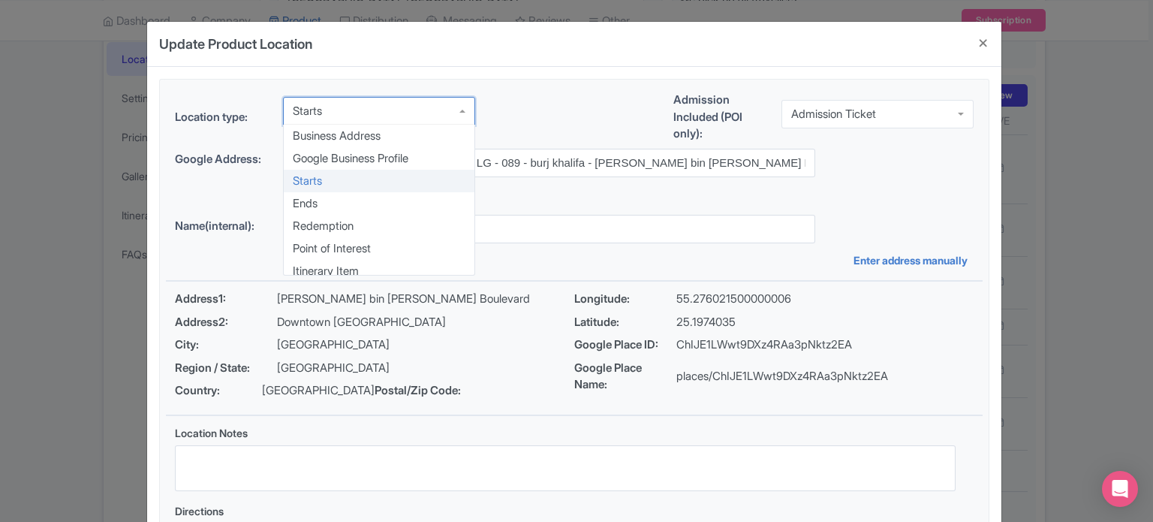
click at [368, 113] on div "Starts" at bounding box center [379, 111] width 192 height 29
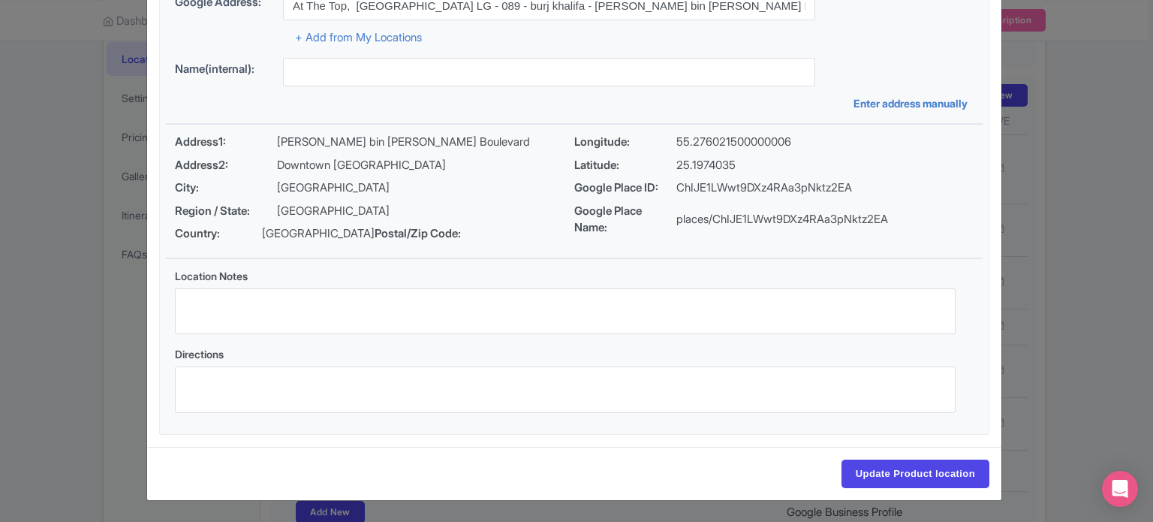
scroll to position [173, 0]
click at [907, 475] on input "Update Product location" at bounding box center [915, 473] width 148 height 29
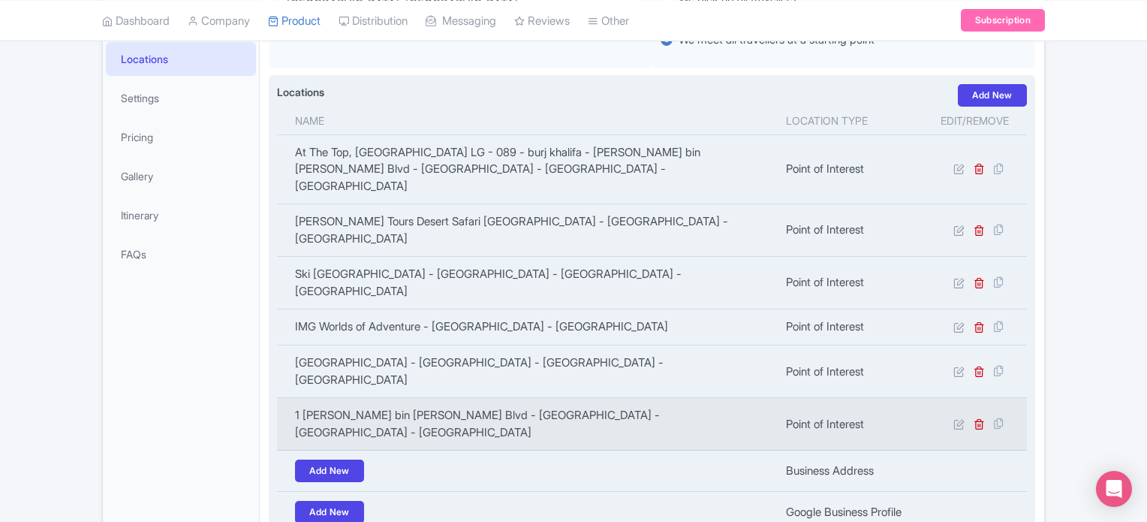
click at [376, 398] on td "1 [PERSON_NAME] bin [PERSON_NAME] Blvd - [GEOGRAPHIC_DATA] - [GEOGRAPHIC_DATA] …" at bounding box center [527, 424] width 500 height 53
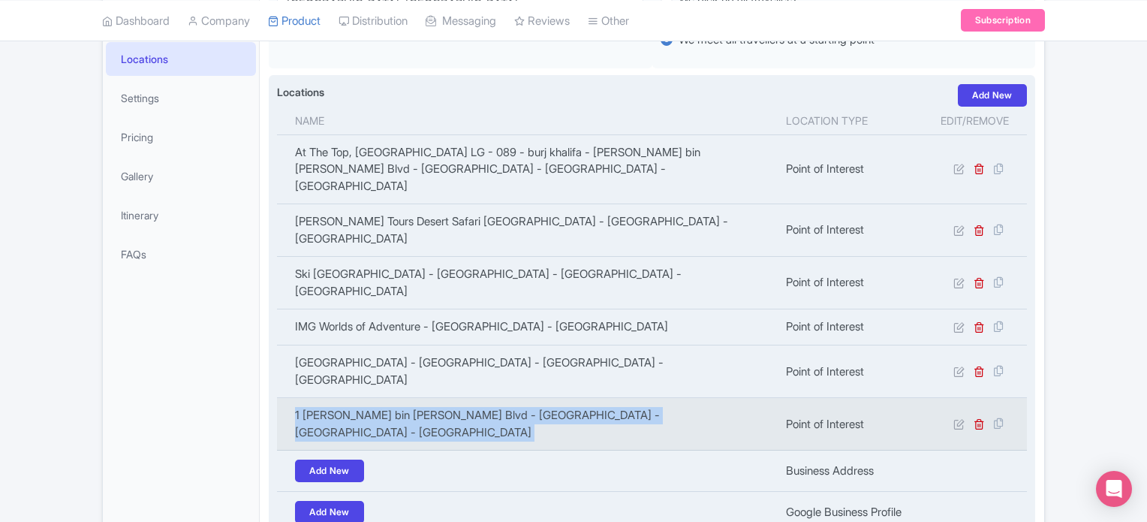
click at [376, 398] on td "1 [PERSON_NAME] bin [PERSON_NAME] Blvd - [GEOGRAPHIC_DATA] - [GEOGRAPHIC_DATA] …" at bounding box center [527, 424] width 500 height 53
click at [426, 398] on td "1 [PERSON_NAME] bin [PERSON_NAME] Blvd - [GEOGRAPHIC_DATA] - [GEOGRAPHIC_DATA] …" at bounding box center [527, 424] width 500 height 53
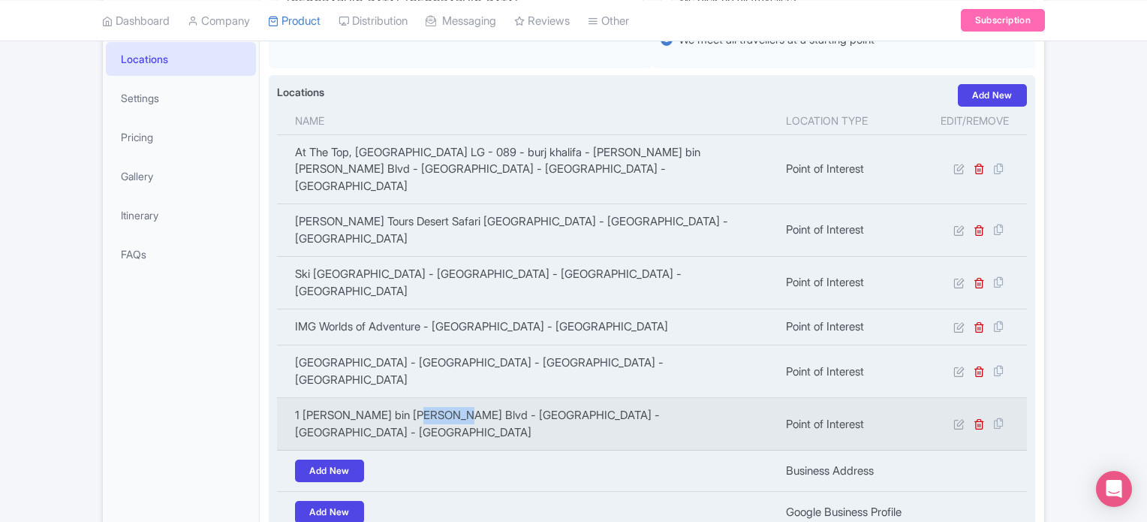
click at [426, 398] on td "1 [PERSON_NAME] bin [PERSON_NAME] Blvd - [GEOGRAPHIC_DATA] - [GEOGRAPHIC_DATA] …" at bounding box center [527, 424] width 500 height 53
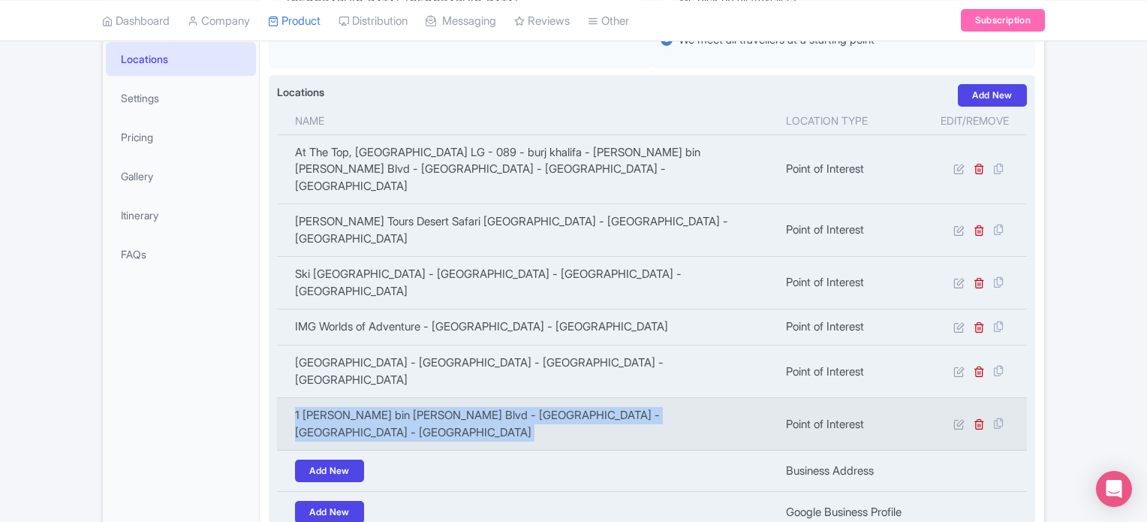
click at [426, 398] on td "1 [PERSON_NAME] bin [PERSON_NAME] Blvd - [GEOGRAPHIC_DATA] - [GEOGRAPHIC_DATA] …" at bounding box center [527, 424] width 500 height 53
click at [462, 398] on td "1 [PERSON_NAME] bin [PERSON_NAME] Blvd - [GEOGRAPHIC_DATA] - [GEOGRAPHIC_DATA] …" at bounding box center [527, 424] width 500 height 53
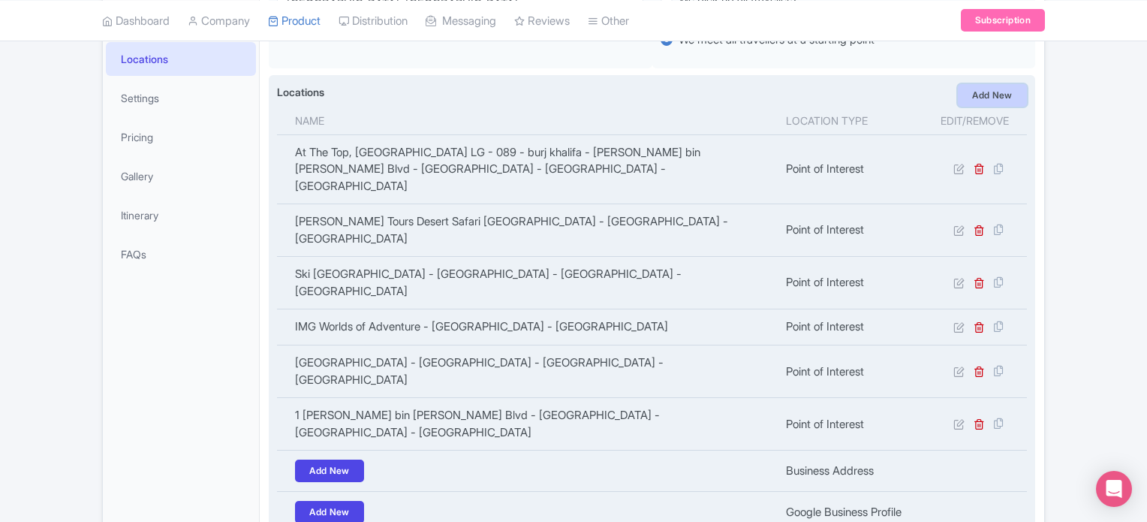
click at [990, 95] on link "Add New" at bounding box center [992, 95] width 69 height 23
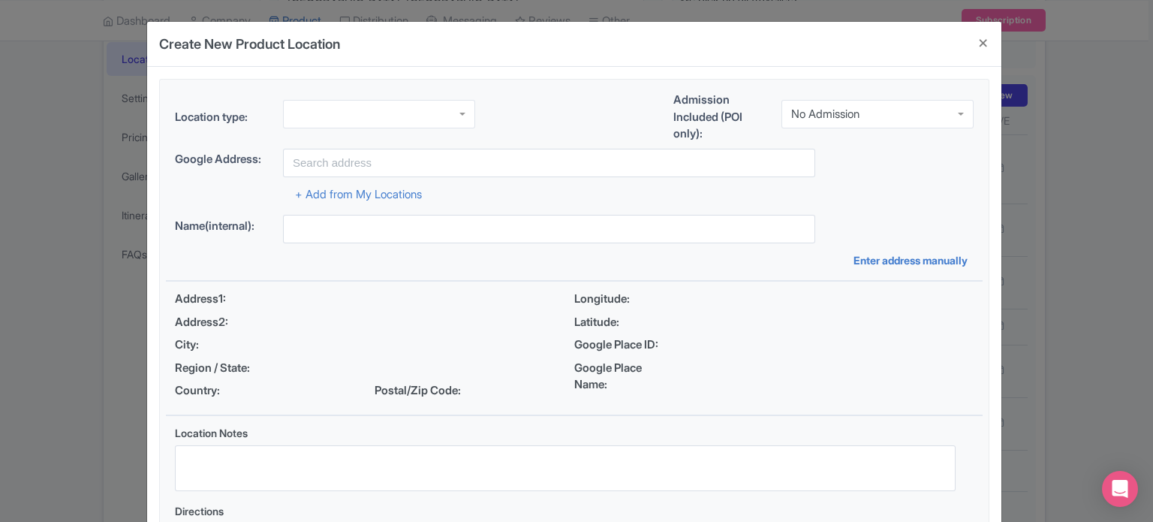
click at [406, 116] on div at bounding box center [379, 114] width 192 height 29
click at [869, 111] on div "No Admission" at bounding box center [877, 114] width 192 height 29
drag, startPoint x: 840, startPoint y: 155, endPoint x: 851, endPoint y: 176, distance: 23.5
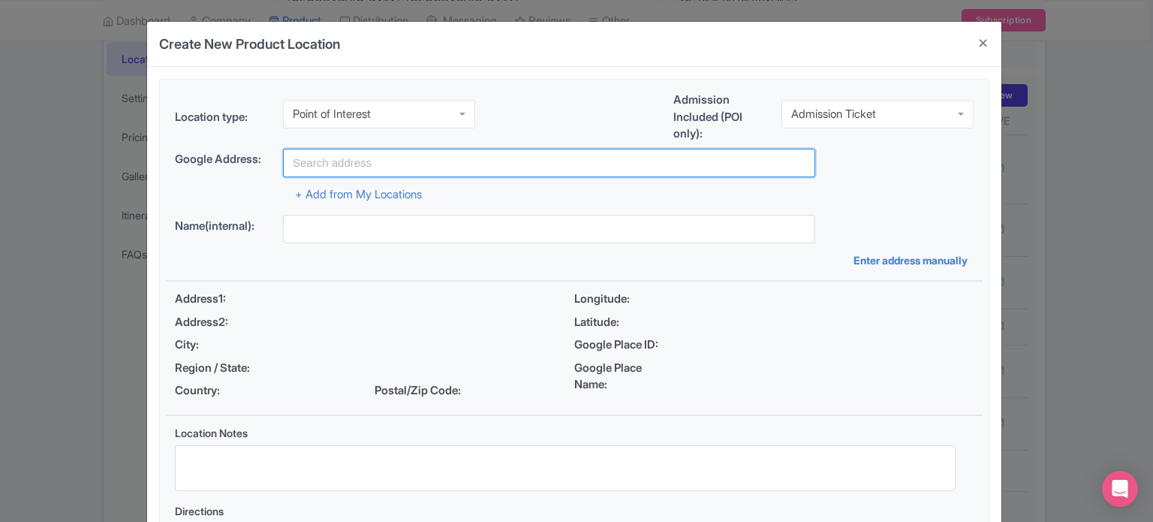
click at [666, 163] on input "text" at bounding box center [549, 163] width 532 height 29
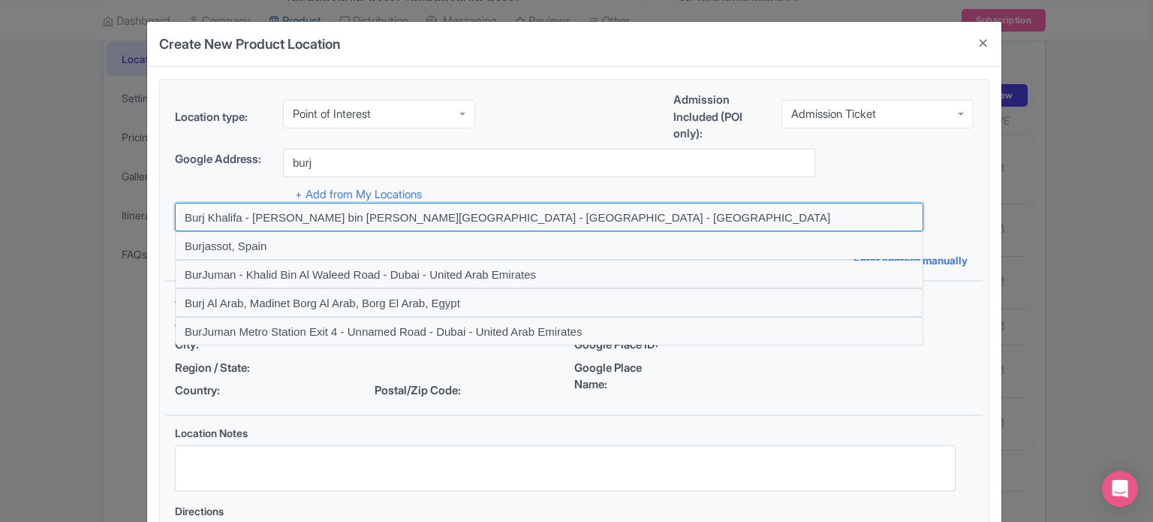
click at [576, 218] on input at bounding box center [549, 217] width 748 height 29
type input "Burj Khalifa - [PERSON_NAME] bin [PERSON_NAME][GEOGRAPHIC_DATA] - [GEOGRAPHIC_D…"
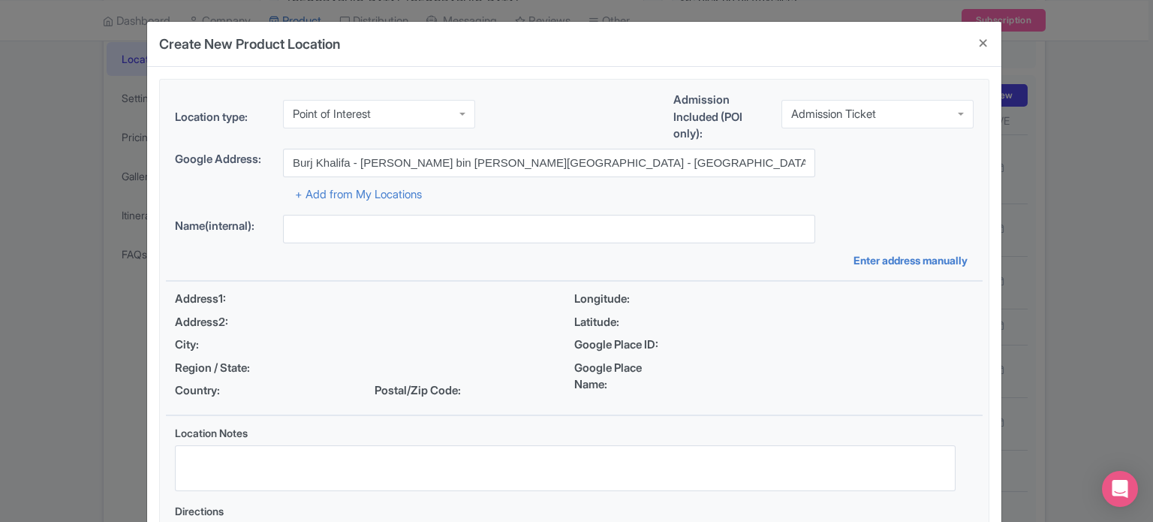
type input "Burj Khalifa - [PERSON_NAME] bin [PERSON_NAME][GEOGRAPHIC_DATA] - [GEOGRAPHIC_D…"
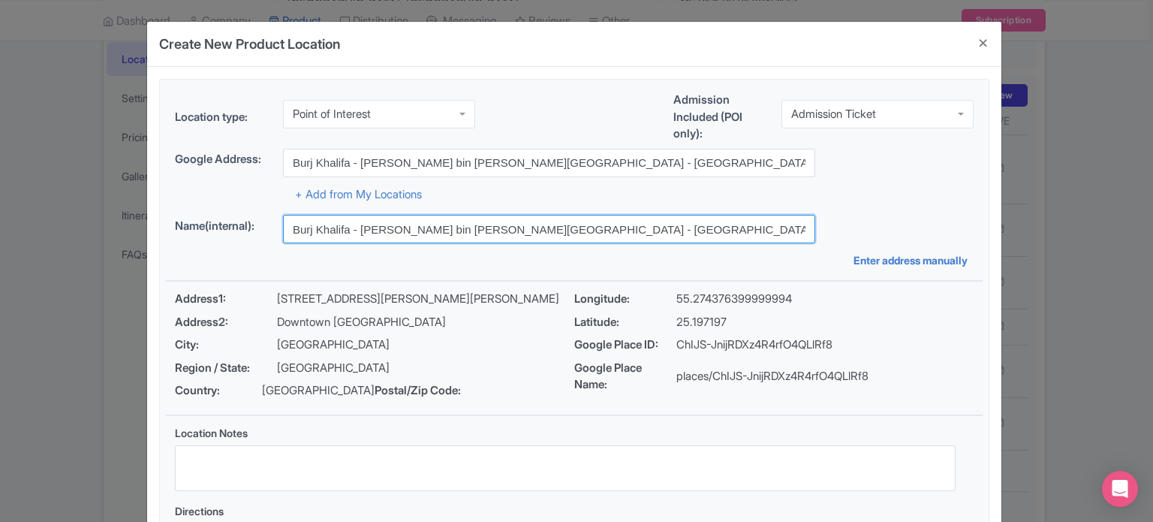
click at [567, 227] on input "Burj Khalifa - [PERSON_NAME] bin [PERSON_NAME][GEOGRAPHIC_DATA] - [GEOGRAPHIC_D…" at bounding box center [549, 229] width 532 height 29
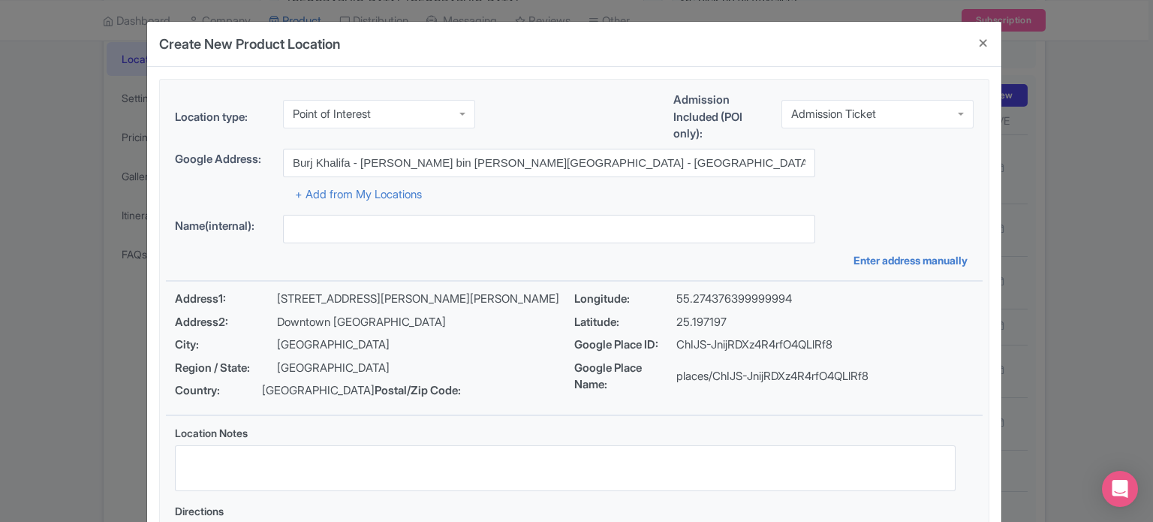
click at [873, 172] on div "Google Address: [GEOGRAPHIC_DATA] - [PERSON_NAME][GEOGRAPHIC_DATA][PERSON_NAME]…" at bounding box center [574, 163] width 798 height 29
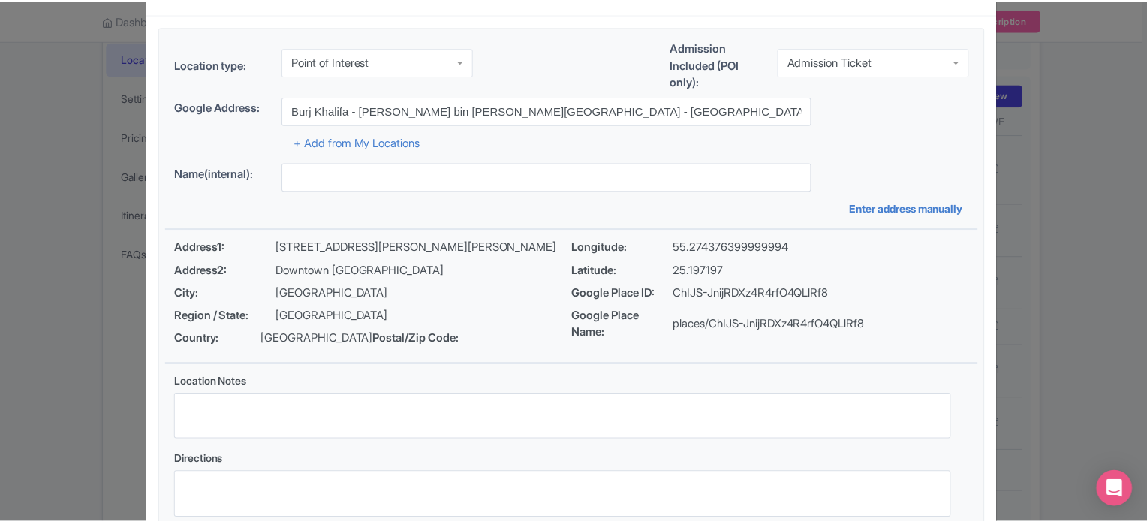
scroll to position [173, 0]
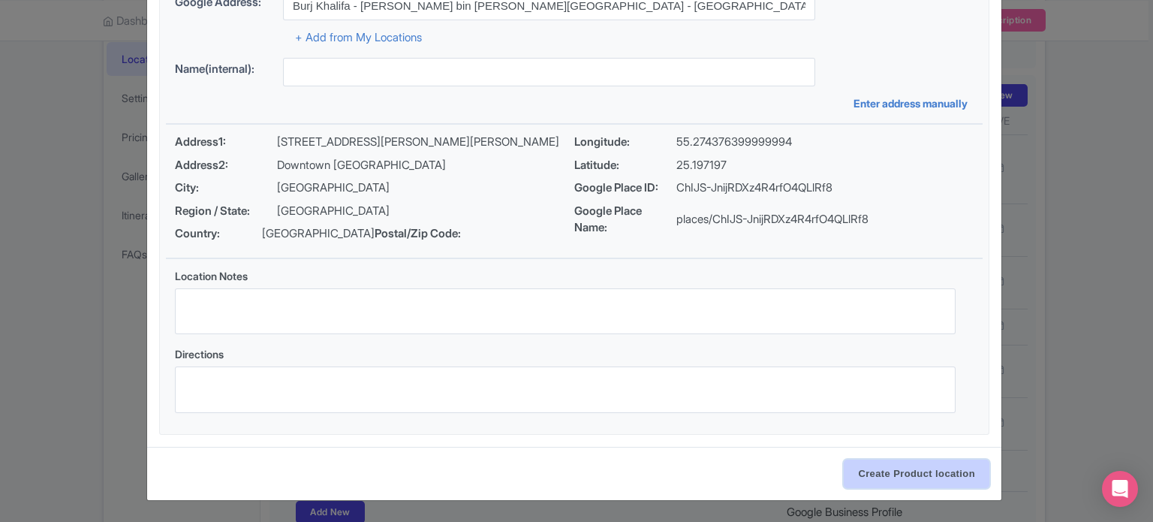
click at [891, 472] on input "Create Product location" at bounding box center [917, 473] width 146 height 29
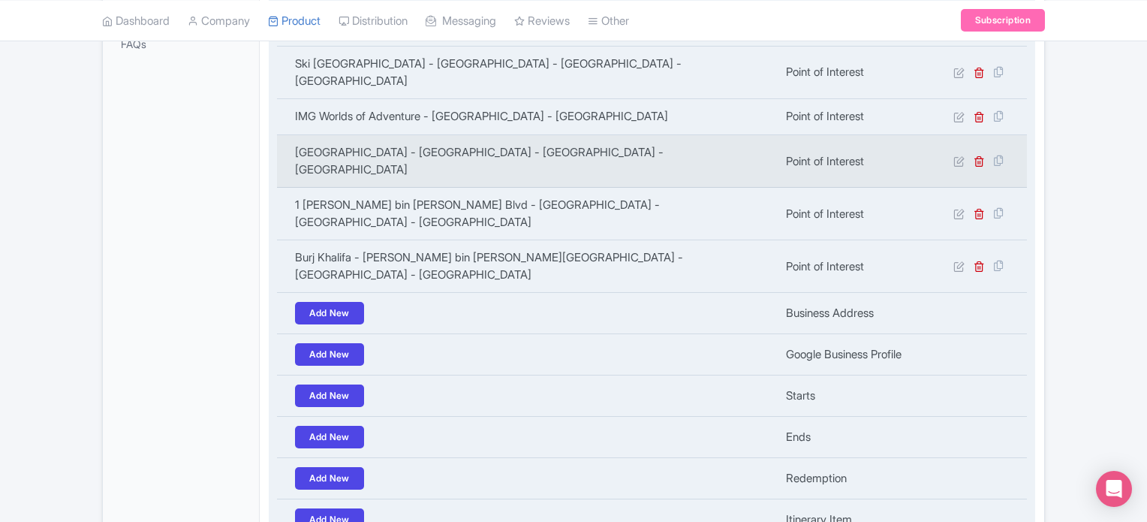
scroll to position [566, 0]
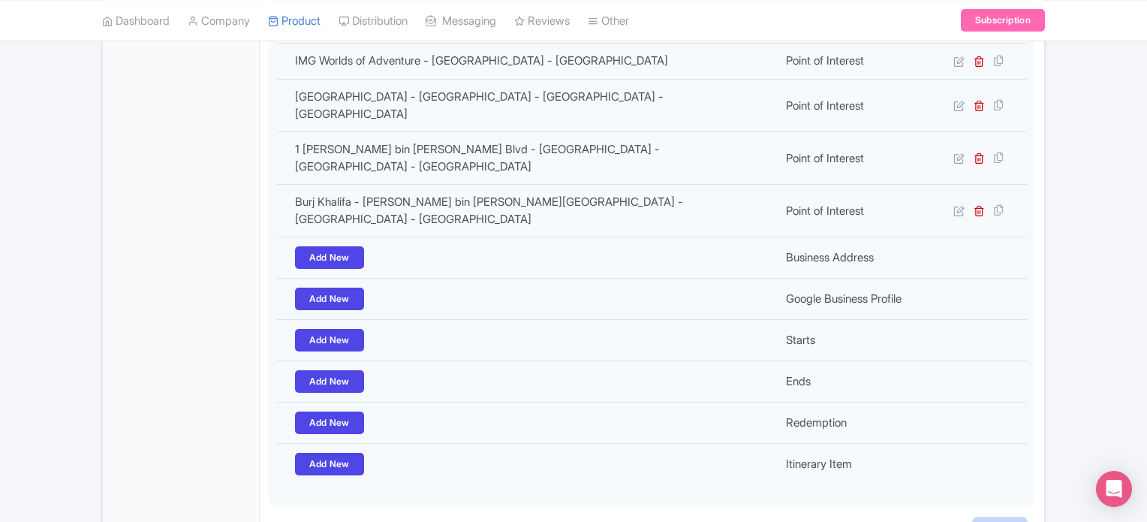
click at [1001, 518] on input "Save" at bounding box center [999, 532] width 53 height 29
type input "Update Product"
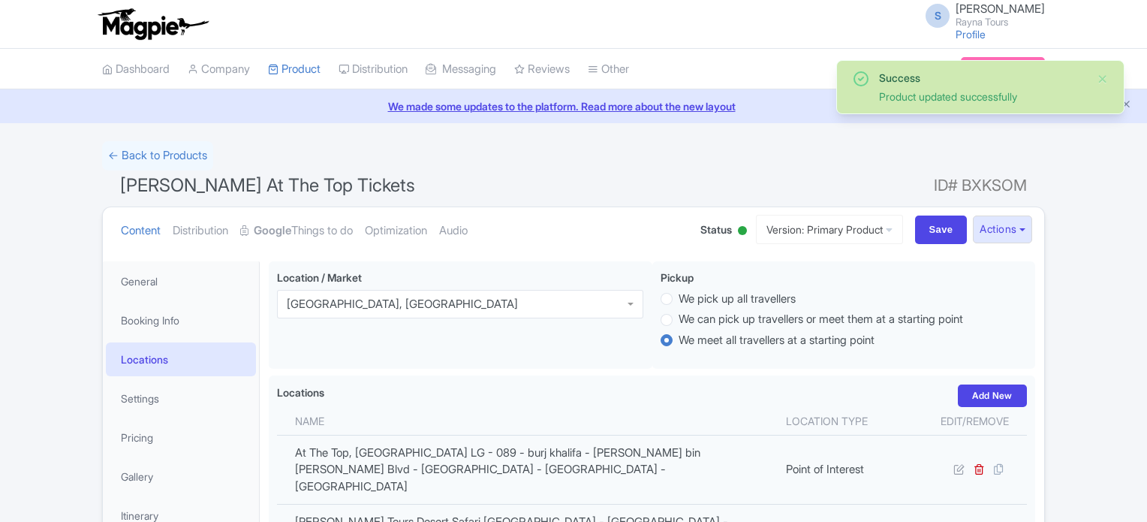
scroll to position [260, 0]
